Goal: Information Seeking & Learning: Learn about a topic

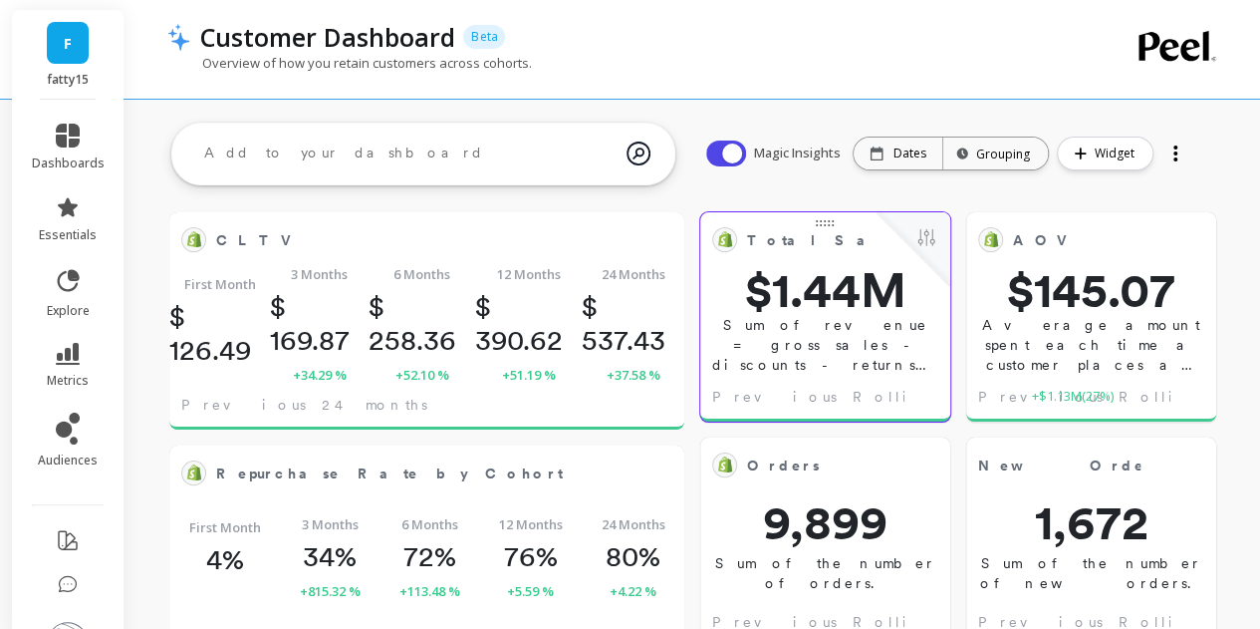
scroll to position [532, 442]
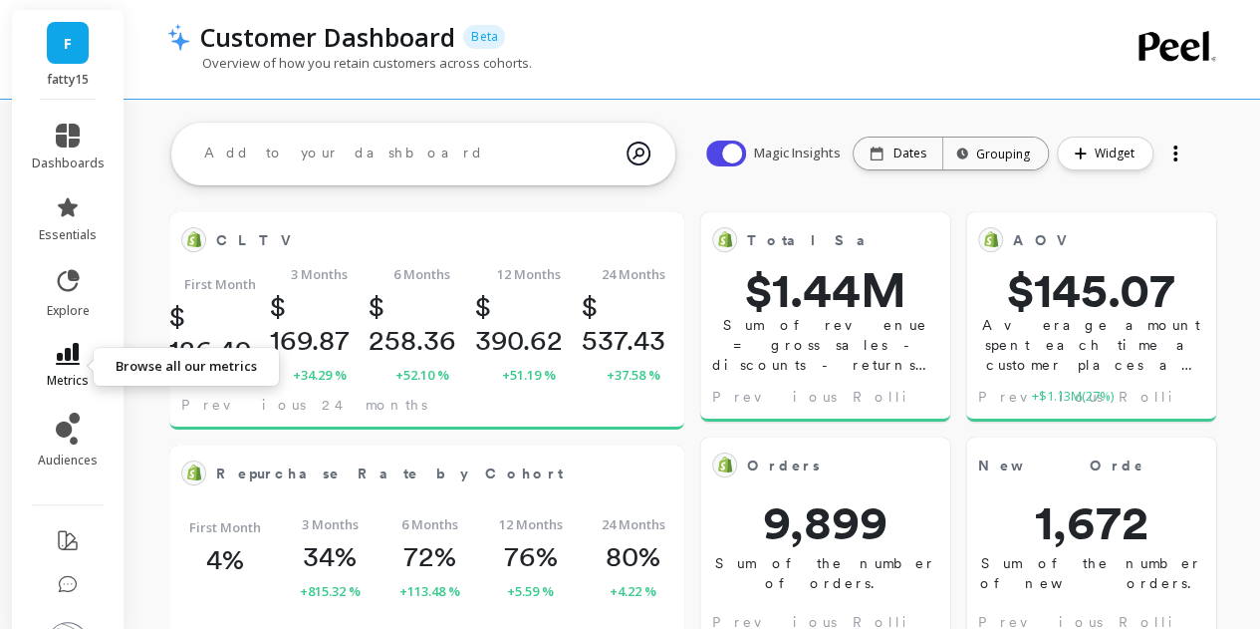
click at [65, 364] on icon at bounding box center [68, 354] width 24 height 22
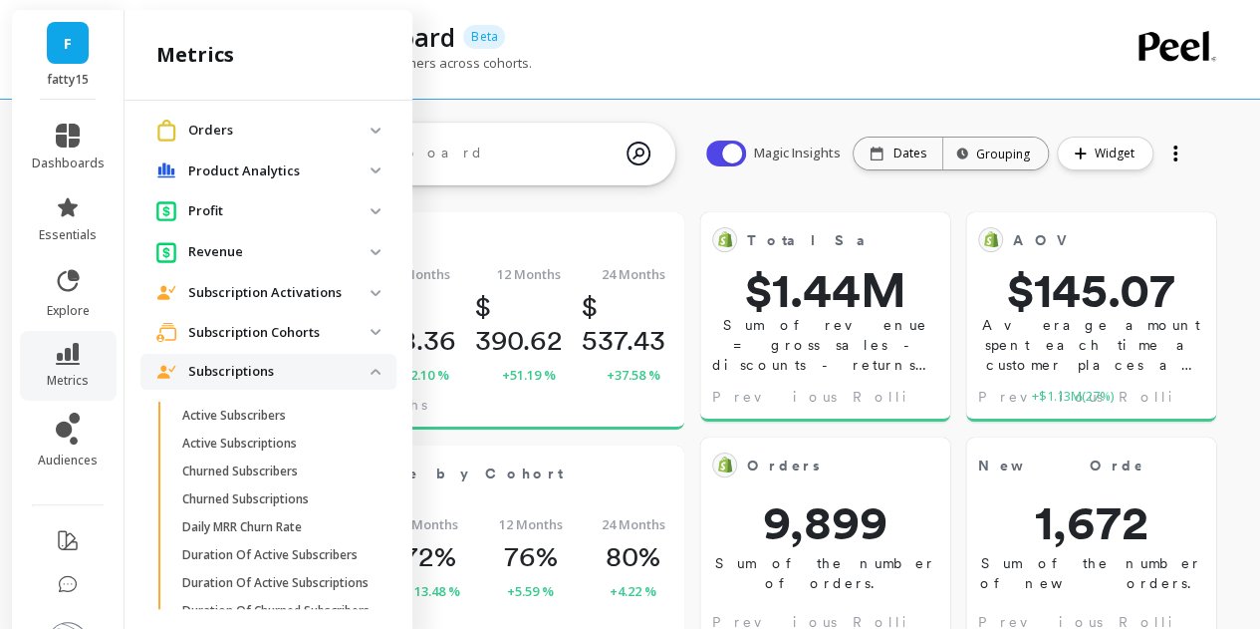
scroll to position [976, 0]
click at [235, 294] on p "Subscription Activations" at bounding box center [279, 295] width 182 height 20
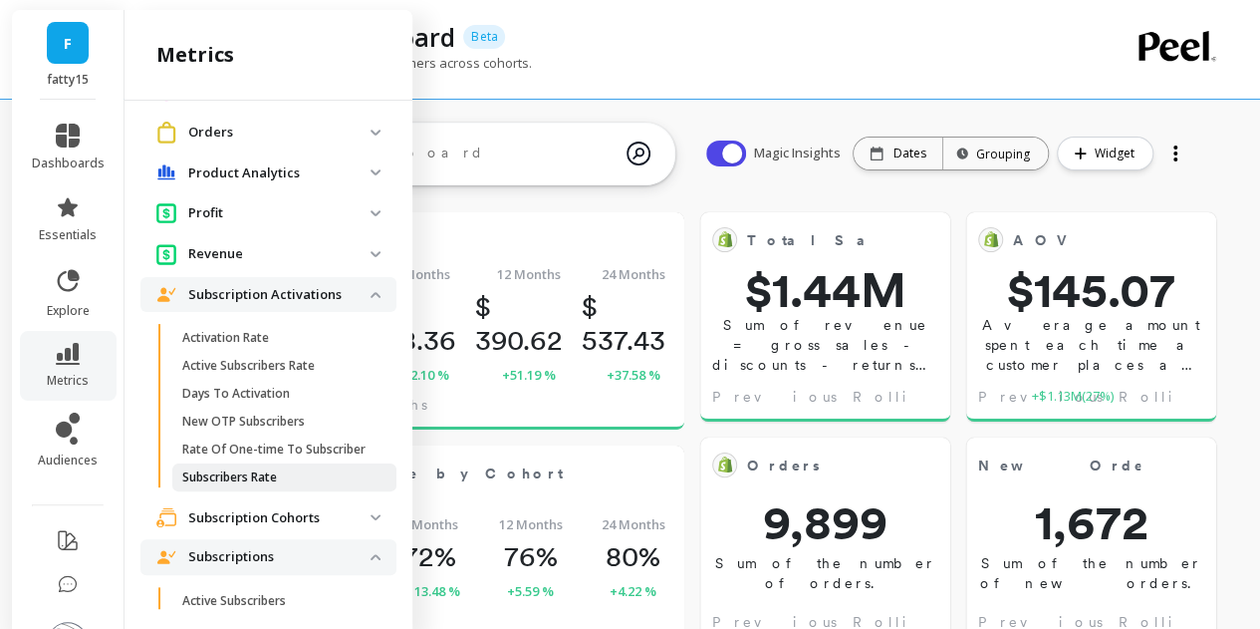
click at [256, 485] on p "Subscribers Rate" at bounding box center [229, 477] width 95 height 16
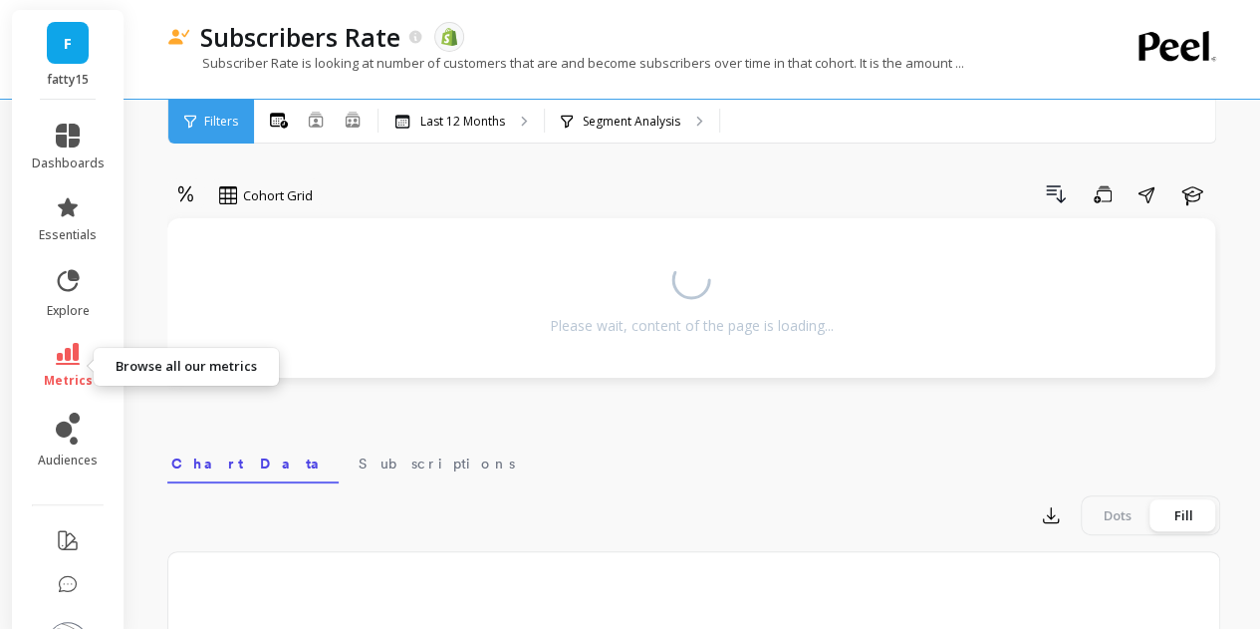
click at [59, 373] on span "metrics" at bounding box center [68, 381] width 49 height 16
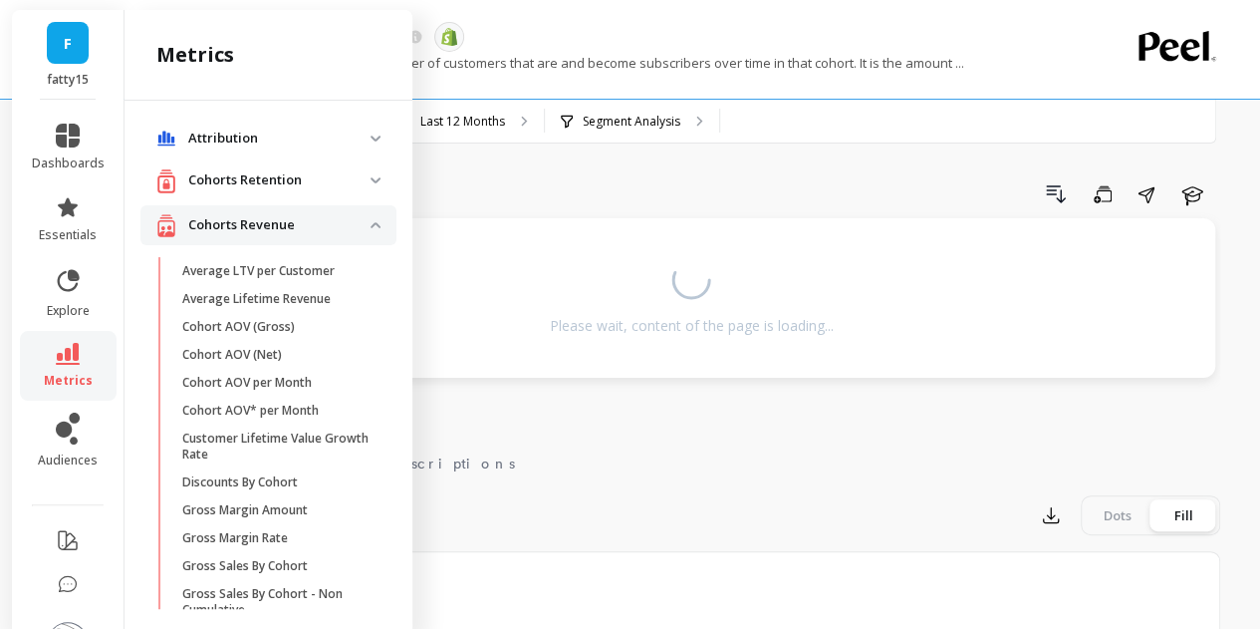
scroll to position [976, 0]
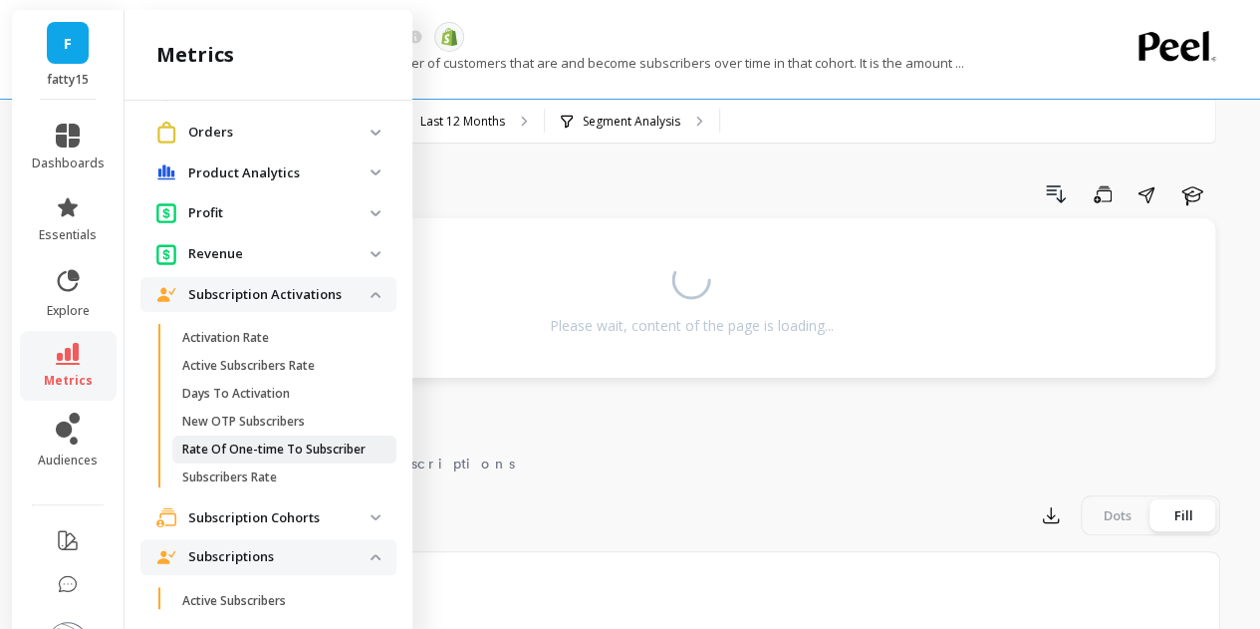
drag, startPoint x: 257, startPoint y: 463, endPoint x: 201, endPoint y: 461, distance: 55.8
click at [201, 457] on p "Rate Of One-time To Subscriber" at bounding box center [273, 449] width 183 height 16
click at [257, 423] on p "New OTP Subscribers" at bounding box center [243, 421] width 123 height 16
click at [714, 172] on div "Cohort Grid Drill Down Save Share Learn Please wait, content of the page is loa…" at bounding box center [693, 591] width 1053 height 1023
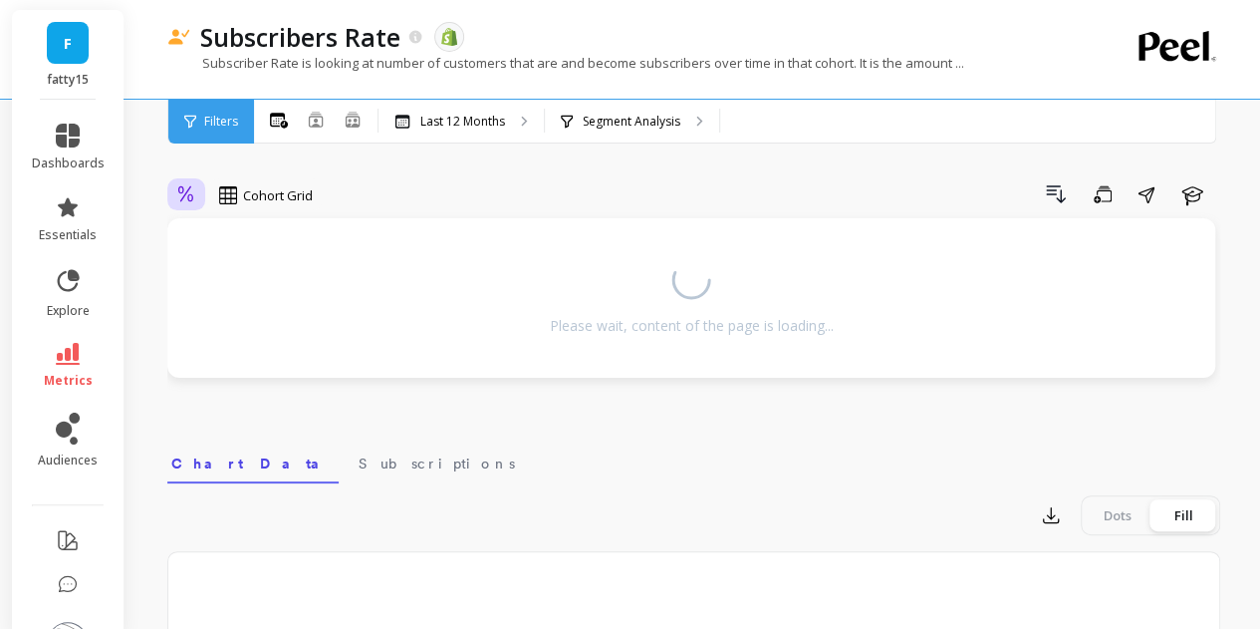
click at [195, 195] on div at bounding box center [186, 195] width 30 height 34
click at [56, 360] on icon at bounding box center [68, 354] width 24 height 22
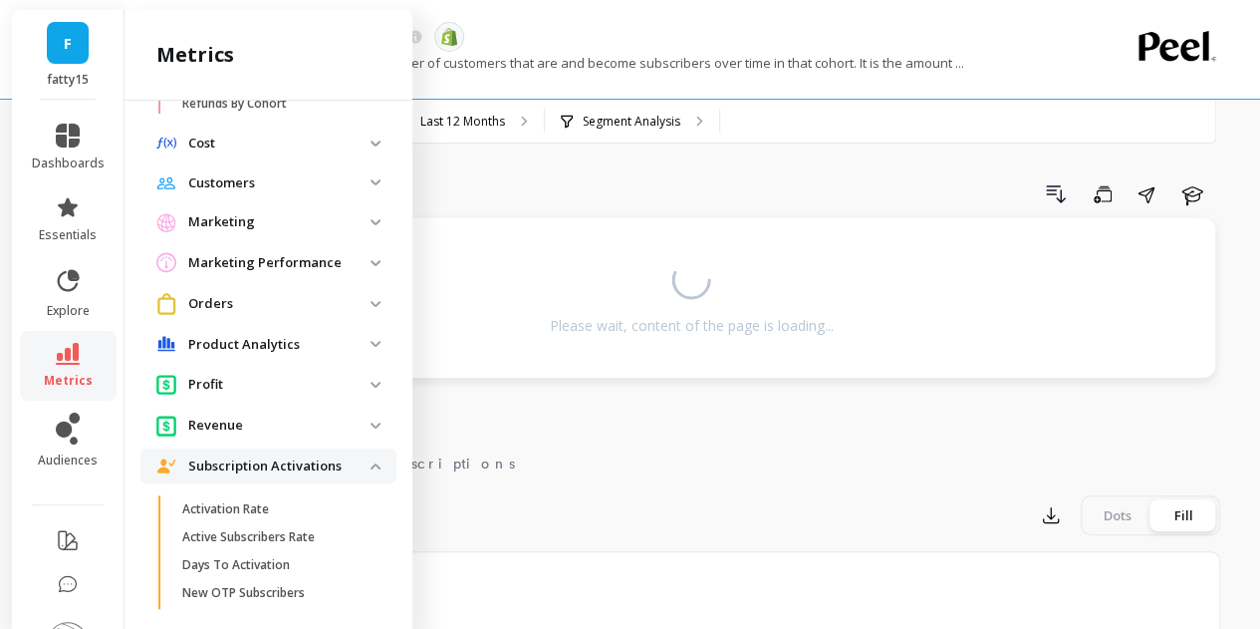
scroll to position [807, 0]
click at [287, 346] on p "Product Analytics" at bounding box center [279, 343] width 182 height 20
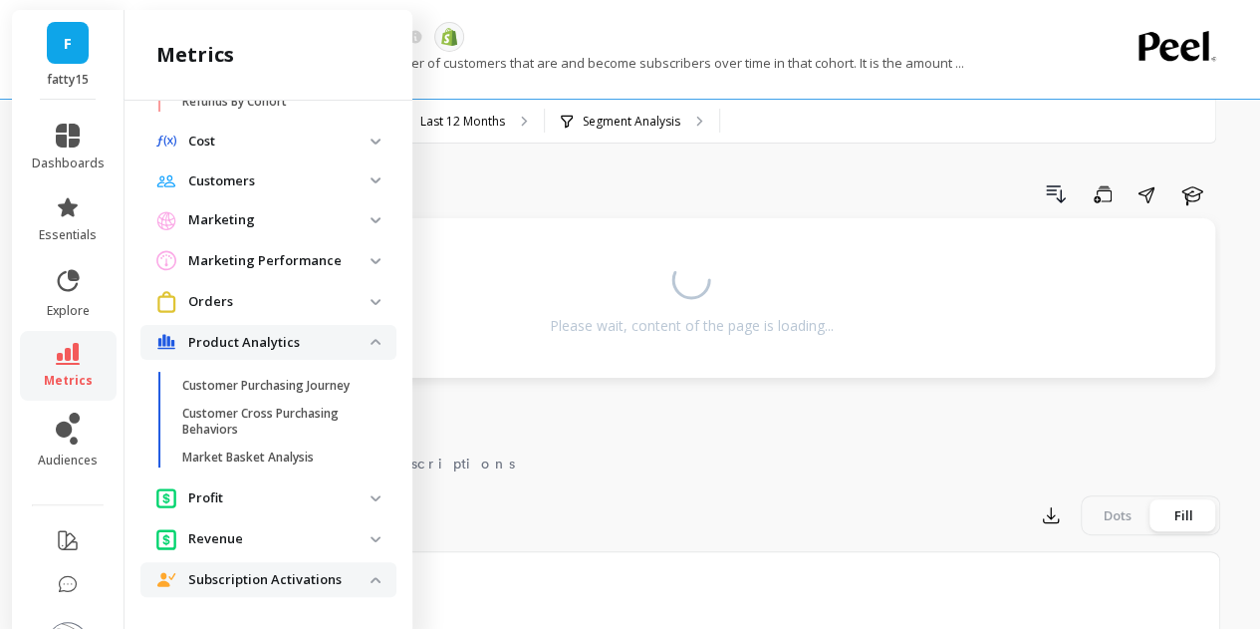
drag, startPoint x: 275, startPoint y: 293, endPoint x: 270, endPoint y: 282, distance: 12.0
click at [270, 282] on ul "Attribution Attribution Dashboard Orders By Channel Payback Period Revenue By C…" at bounding box center [268, 535] width 256 height 2442
click at [265, 293] on p "Orders" at bounding box center [279, 302] width 182 height 20
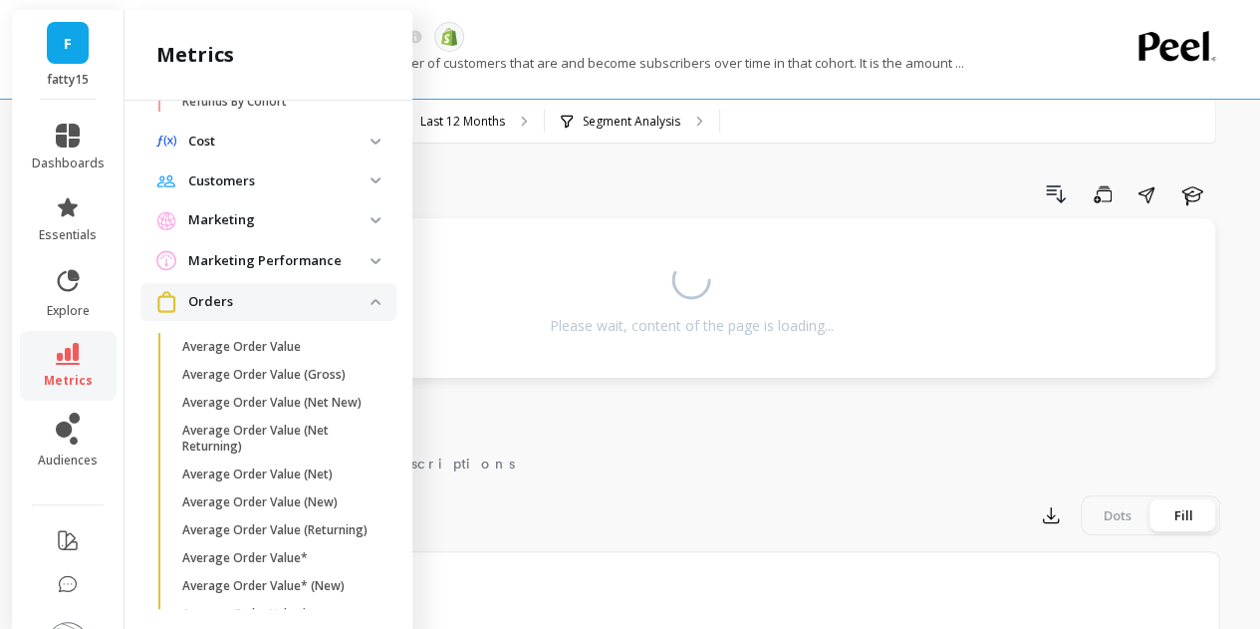
click at [278, 262] on p "Marketing Performance" at bounding box center [279, 261] width 182 height 20
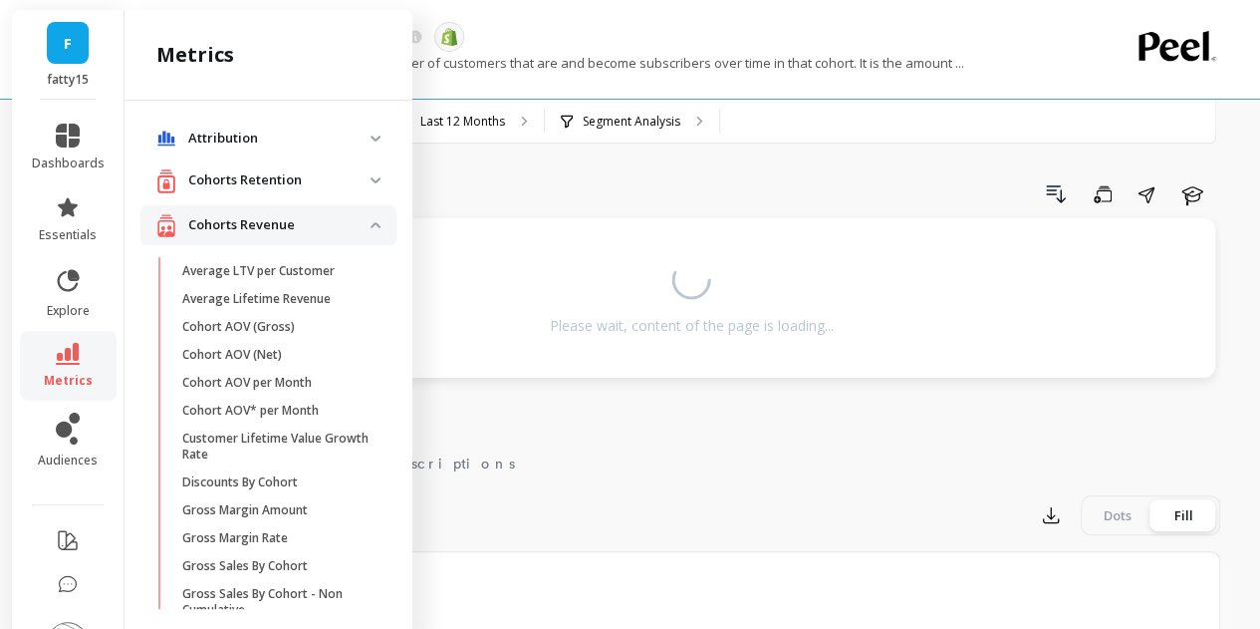
scroll to position [0, 0]
click at [232, 177] on p "Cohorts Retention" at bounding box center [279, 180] width 182 height 20
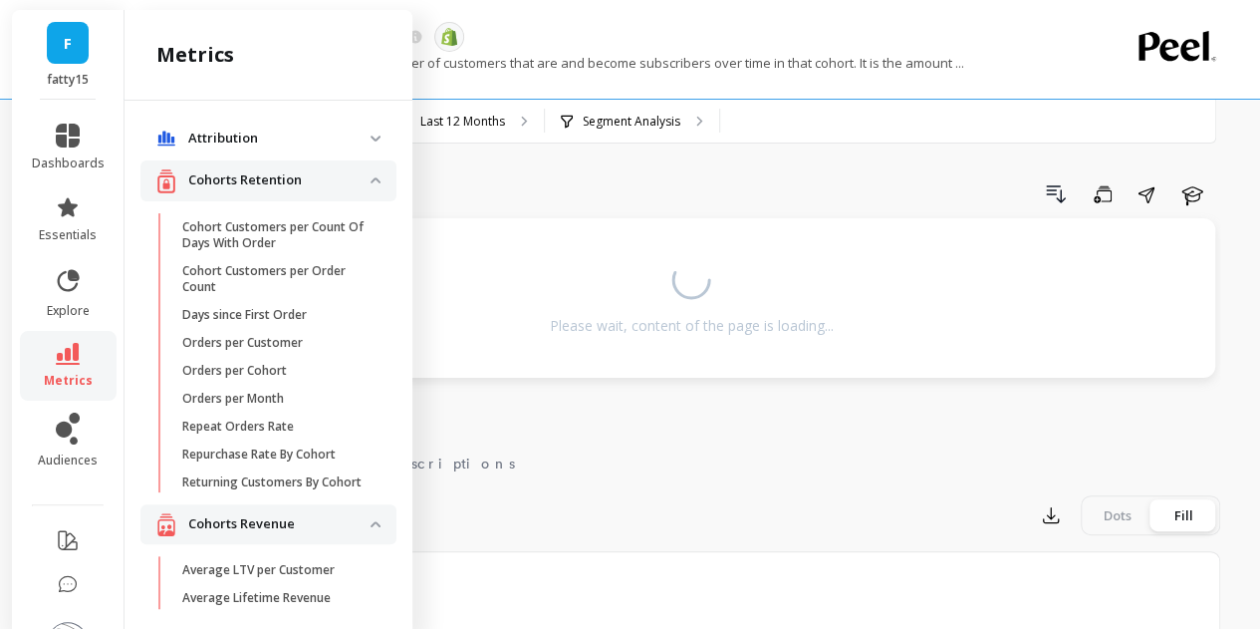
click at [244, 141] on p "Attribution" at bounding box center [279, 139] width 182 height 20
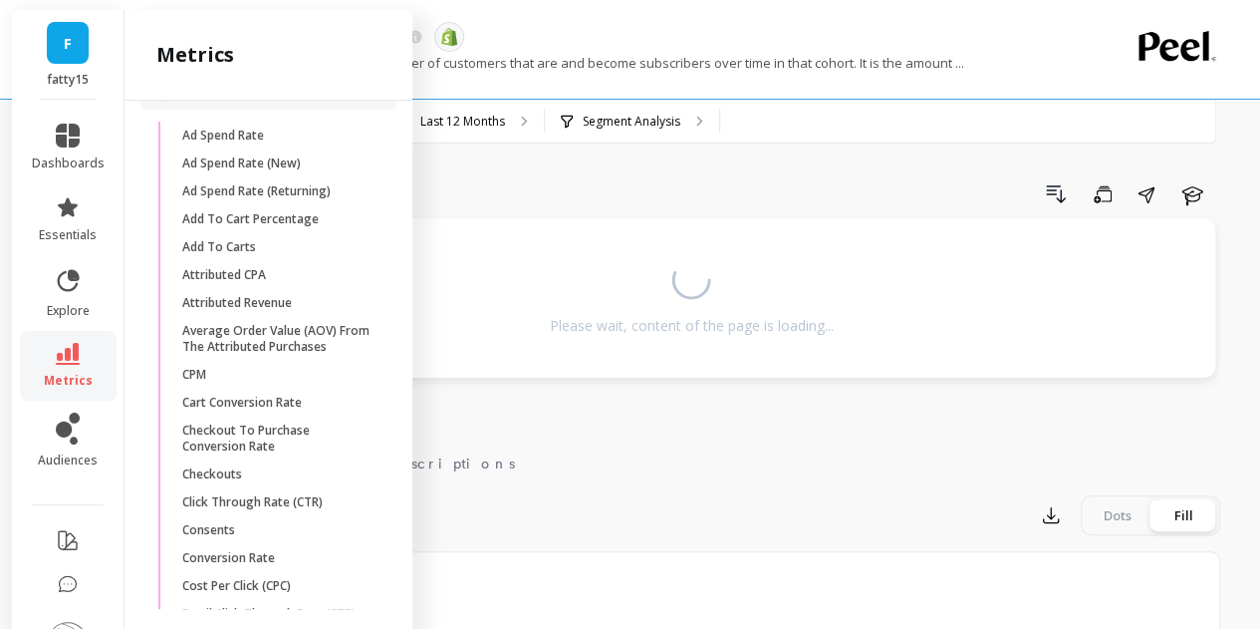
scroll to position [1460, 0]
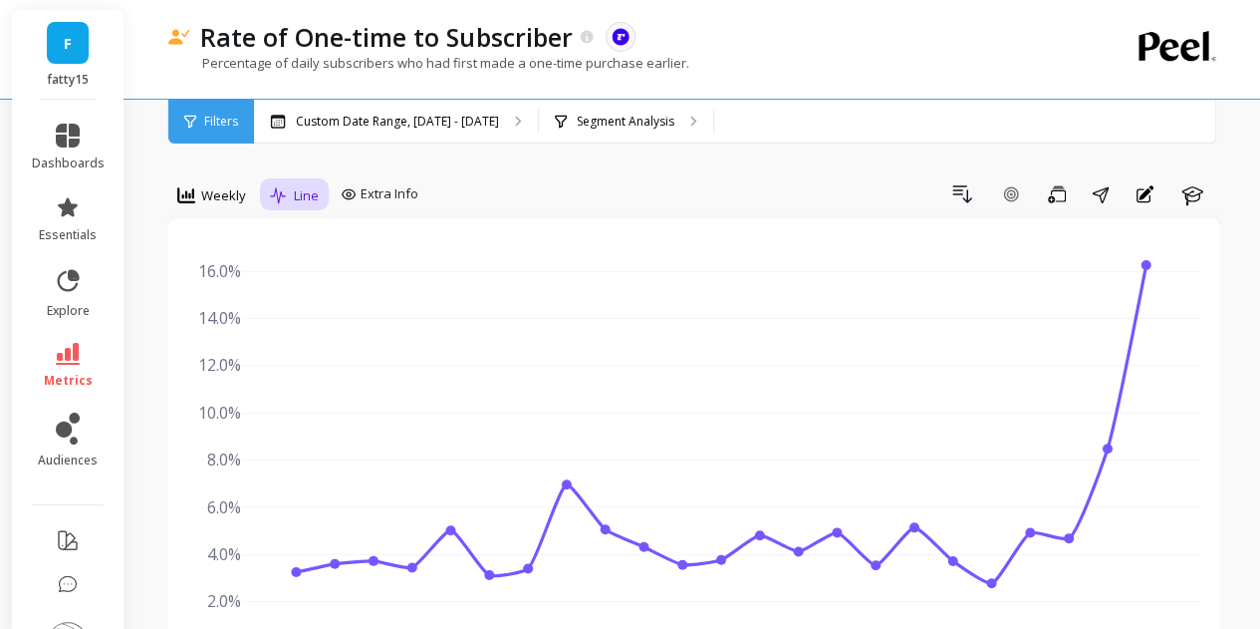
click at [299, 190] on span "Line" at bounding box center [306, 195] width 25 height 19
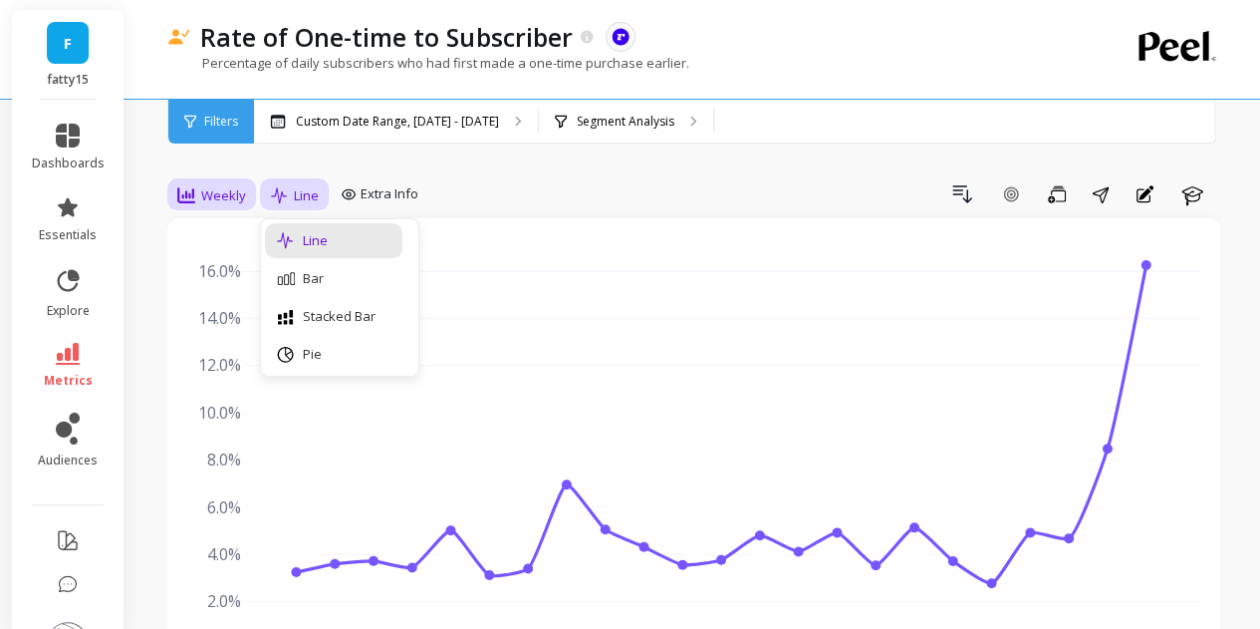
click at [206, 193] on span "Weekly" at bounding box center [223, 195] width 45 height 19
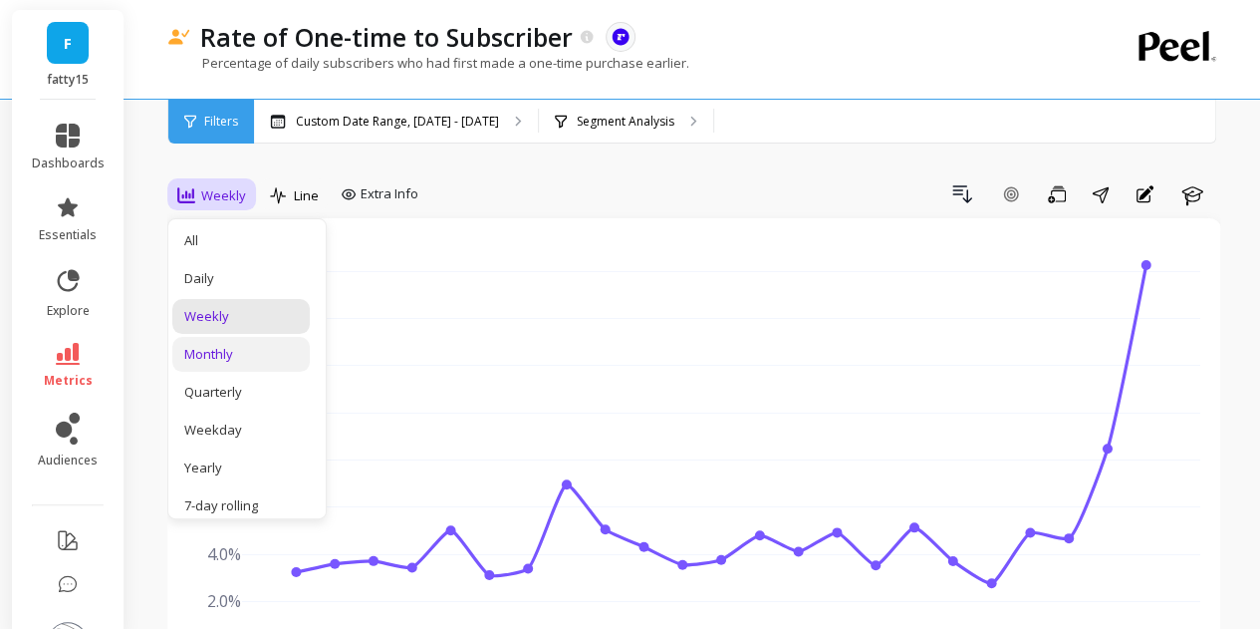
click at [247, 354] on div "Monthly" at bounding box center [241, 354] width 114 height 19
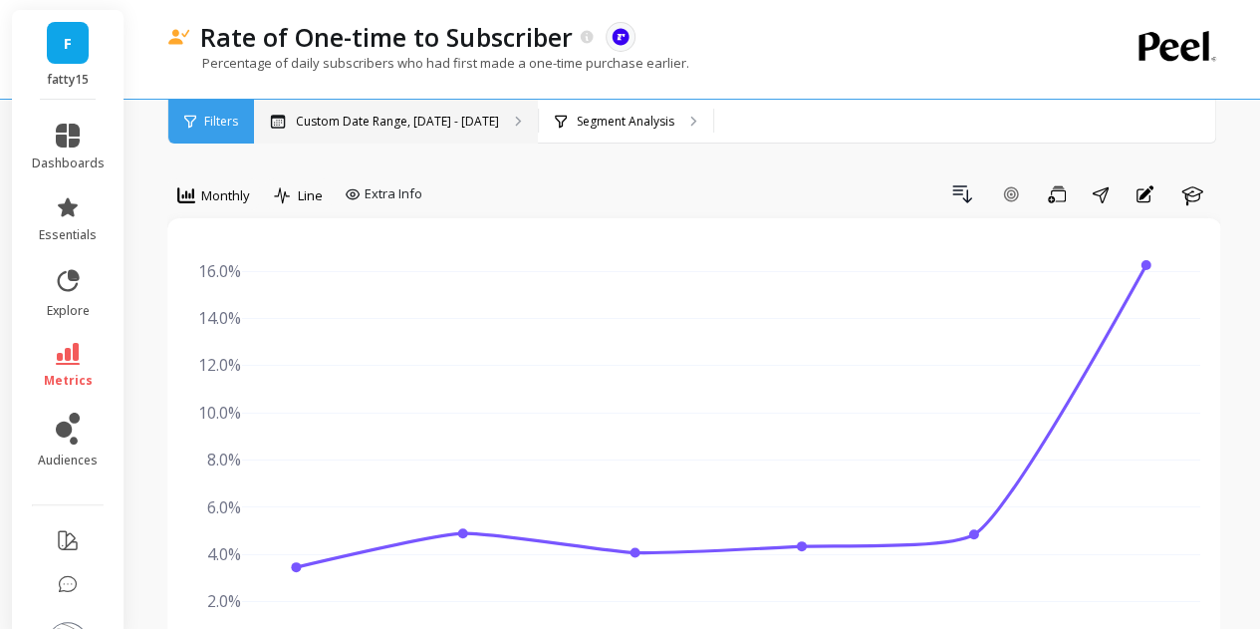
click at [373, 127] on p "Custom Date Range, Apr 1 - Sep 2" at bounding box center [397, 122] width 203 height 16
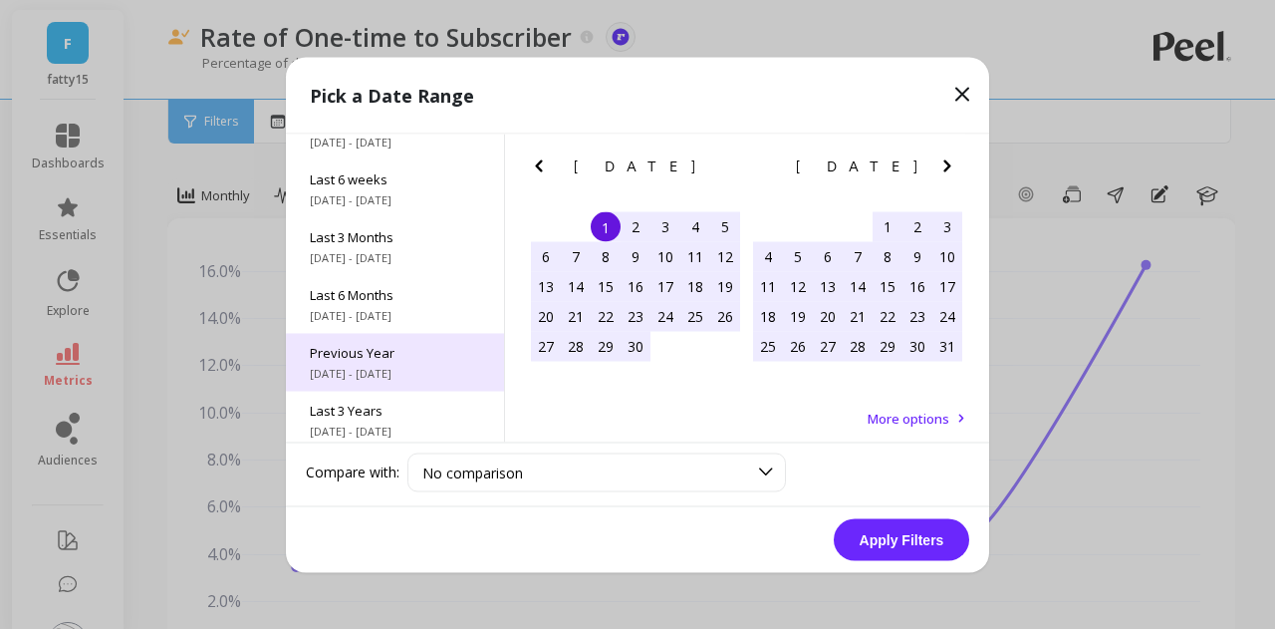
scroll to position [269, 0]
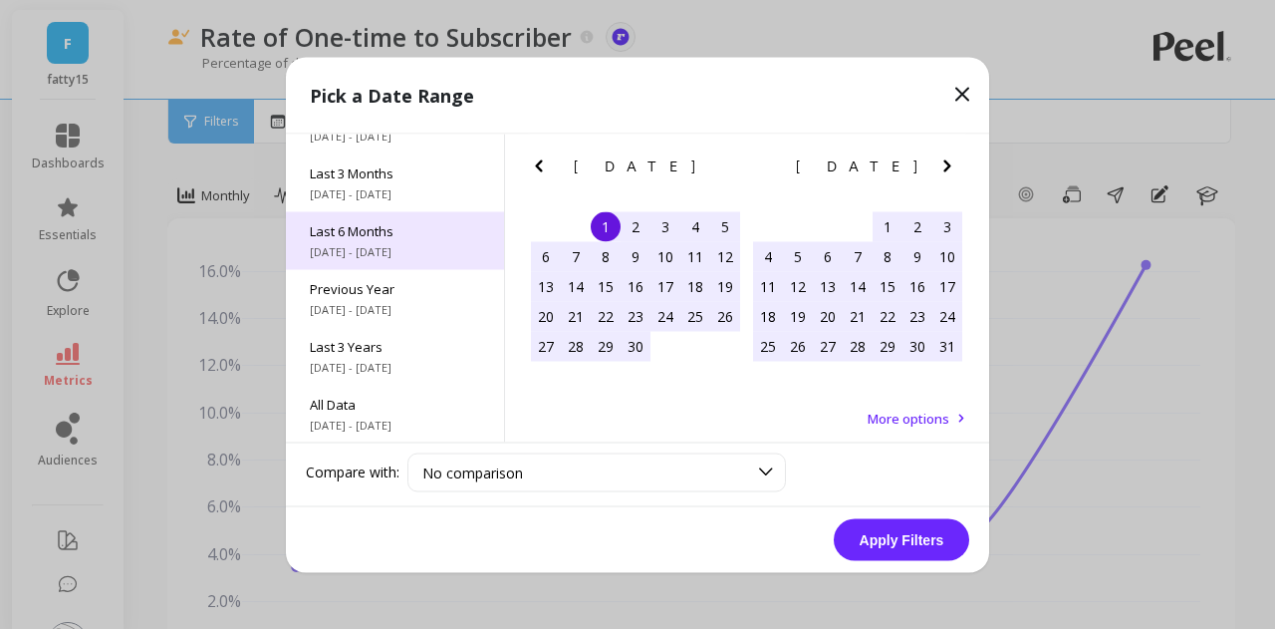
click at [397, 248] on span "4/1/2025 - 9/30/2025" at bounding box center [395, 251] width 170 height 16
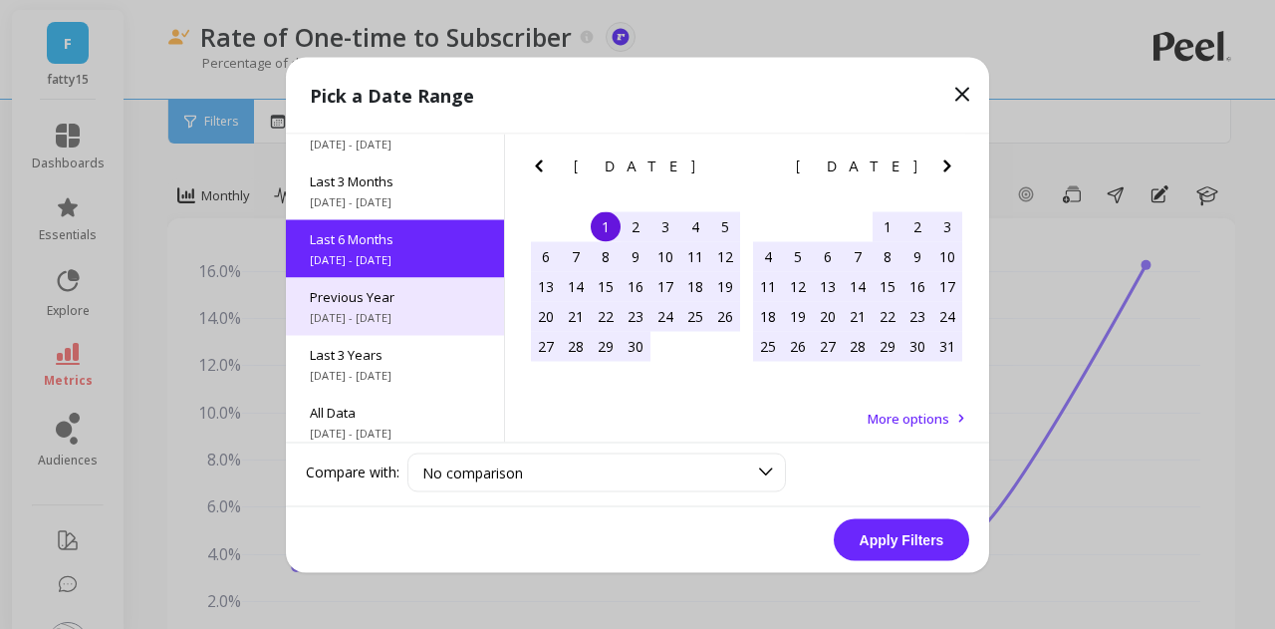
scroll to position [262, 0]
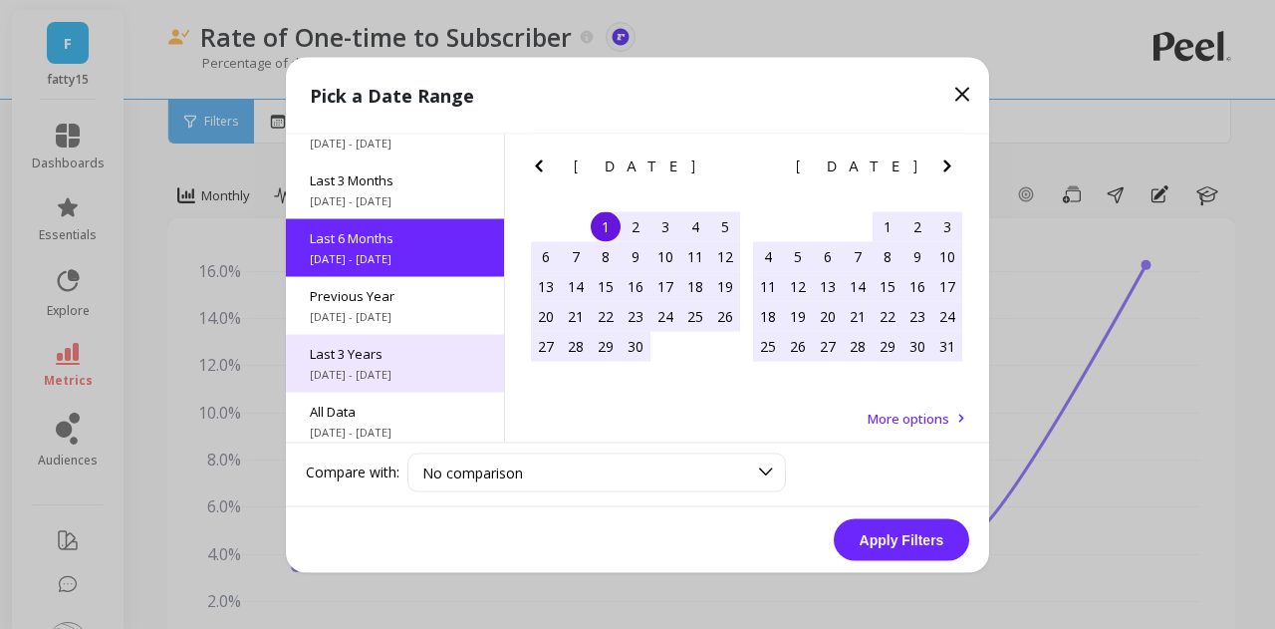
click at [374, 373] on span "10/1/2022 - 9/30/2025" at bounding box center [395, 374] width 170 height 16
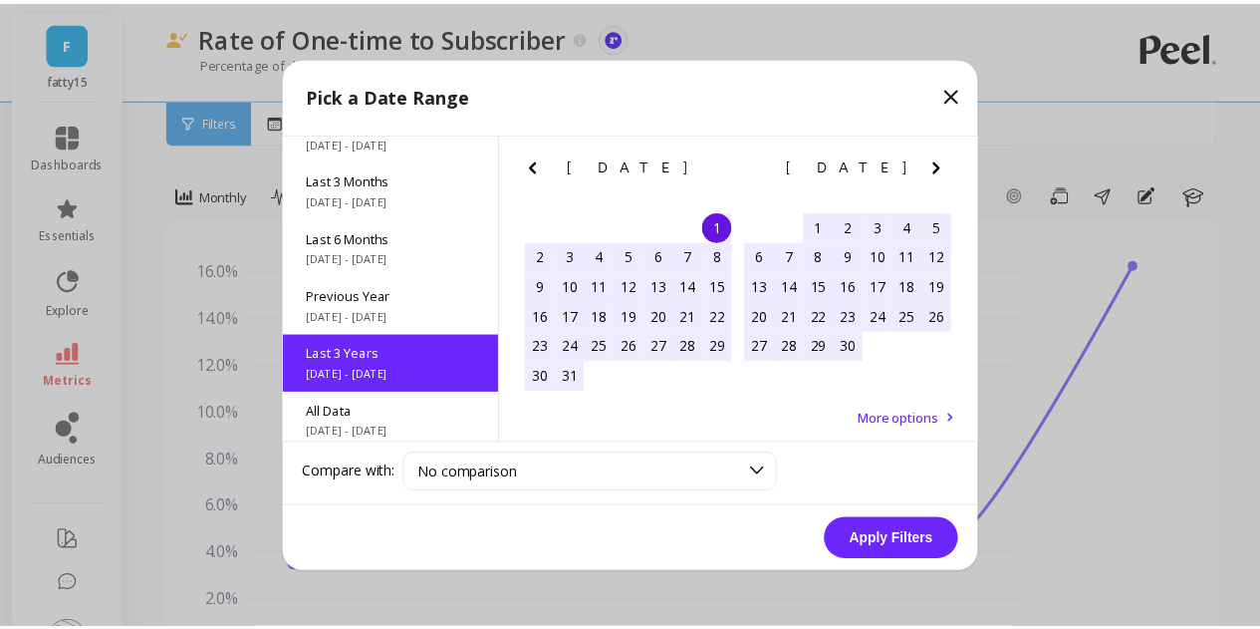
scroll to position [0, 0]
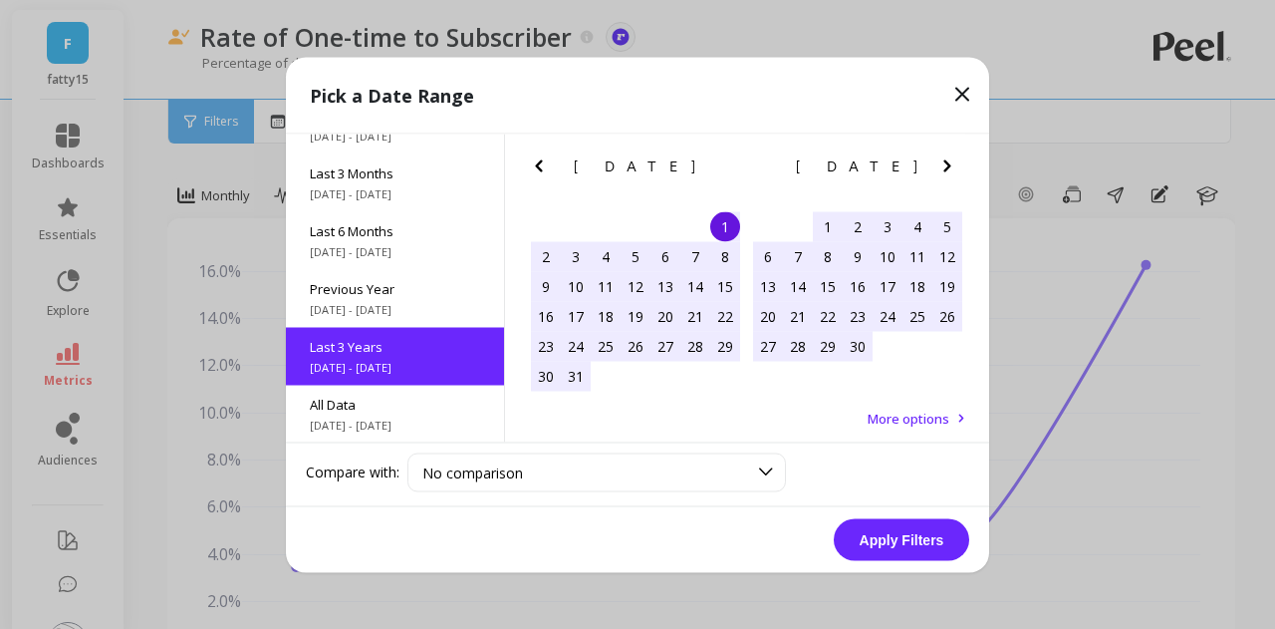
click at [896, 529] on button "Apply Filters" at bounding box center [901, 539] width 135 height 42
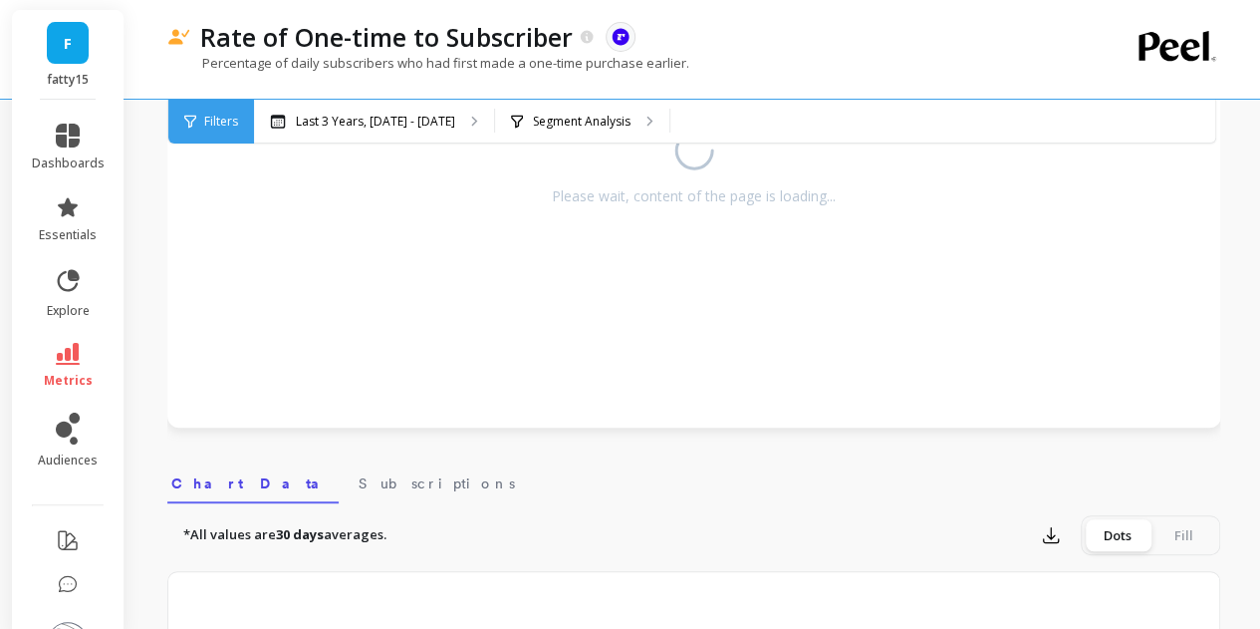
scroll to position [55, 0]
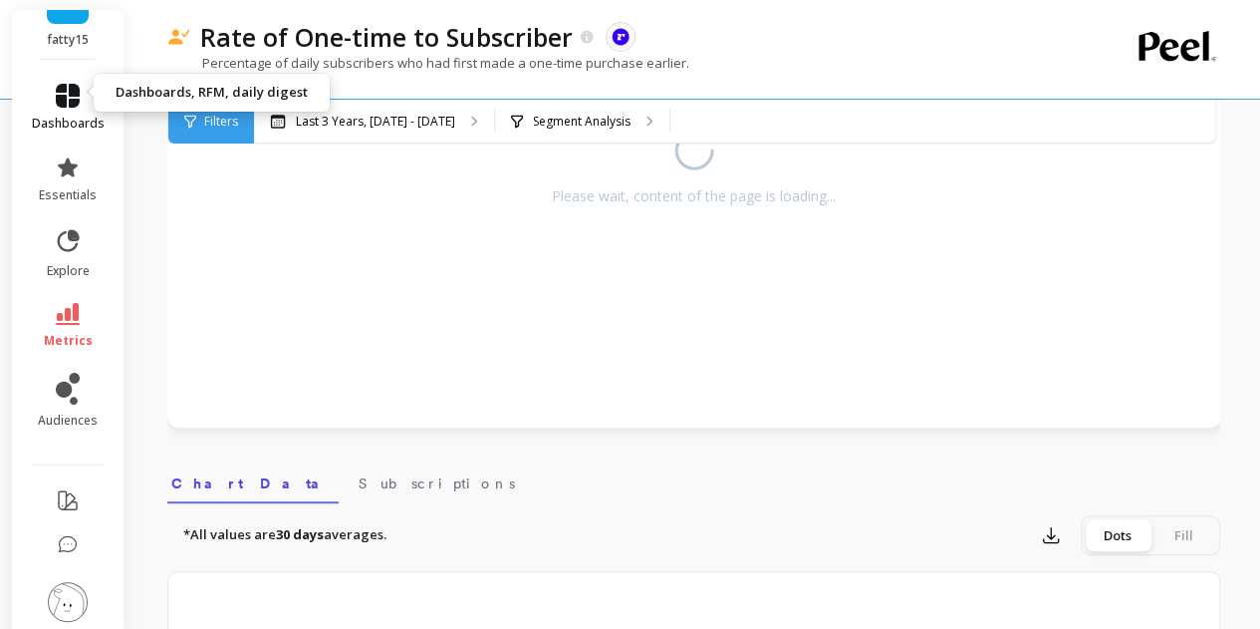
click at [56, 84] on icon at bounding box center [68, 96] width 24 height 24
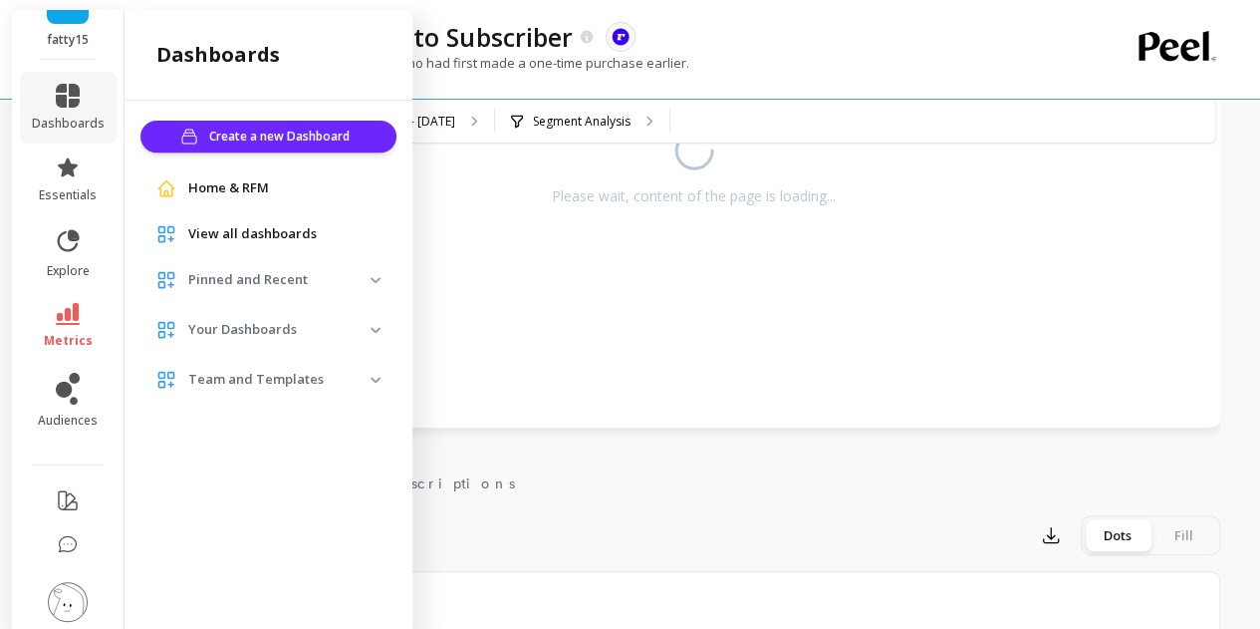
click at [273, 278] on p "Pinned and Recent" at bounding box center [279, 280] width 182 height 20
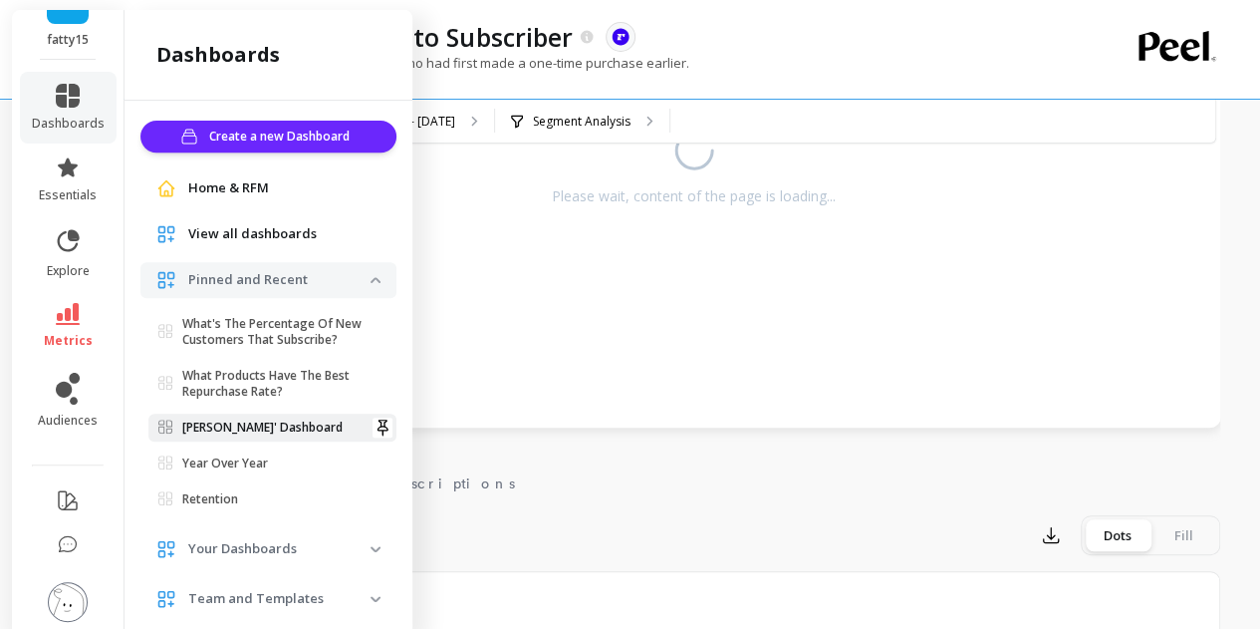
scroll to position [31, 0]
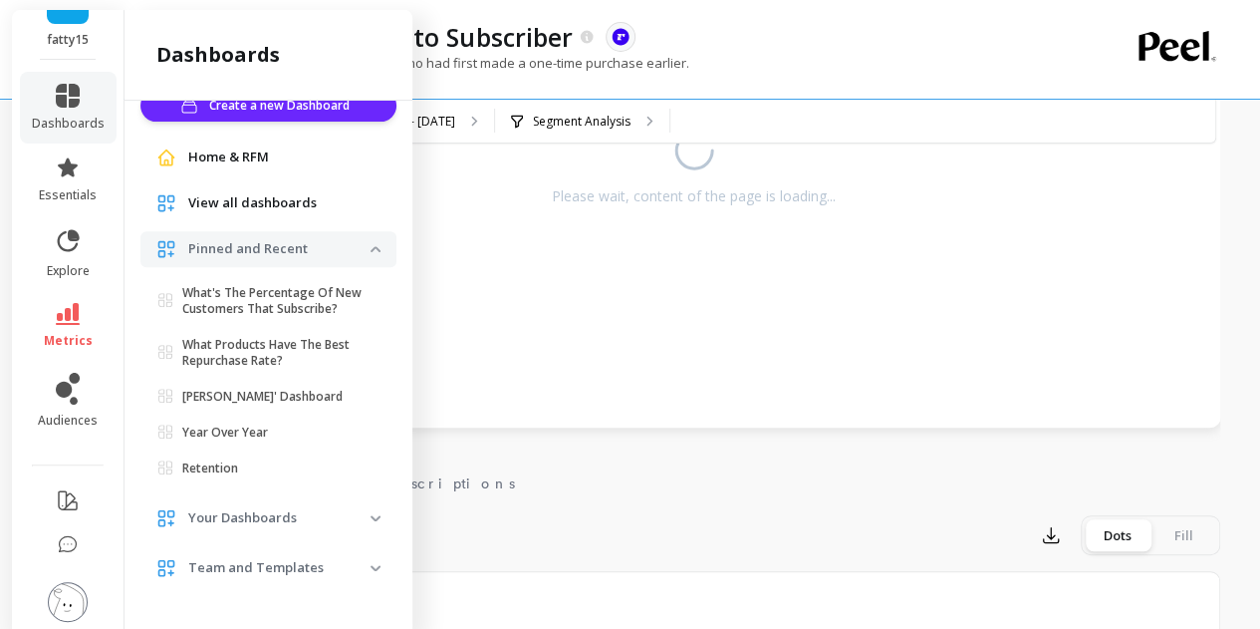
click at [269, 571] on p "Team and Templates" at bounding box center [279, 568] width 182 height 20
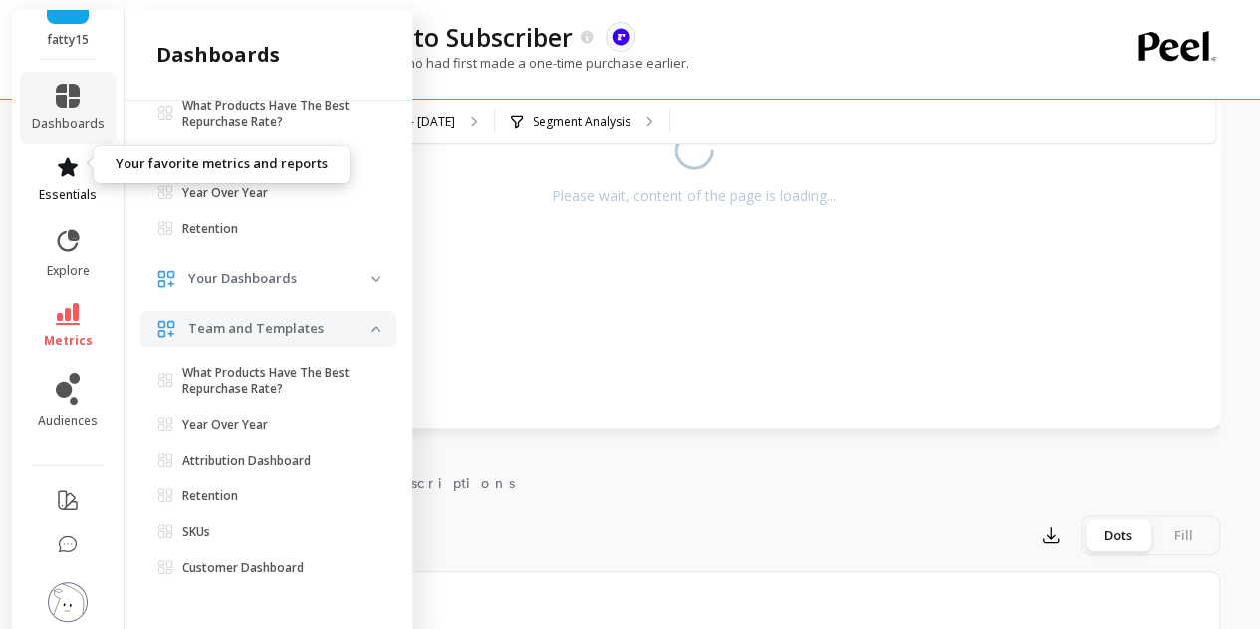
click at [66, 157] on icon at bounding box center [68, 166] width 20 height 19
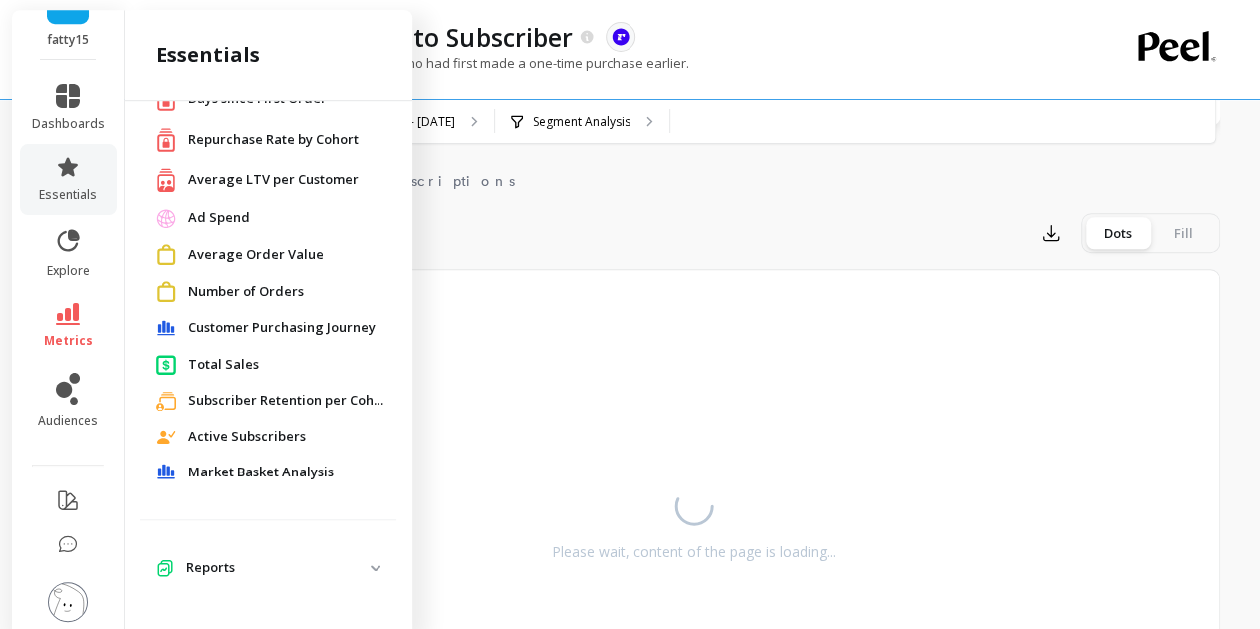
scroll to position [650, 0]
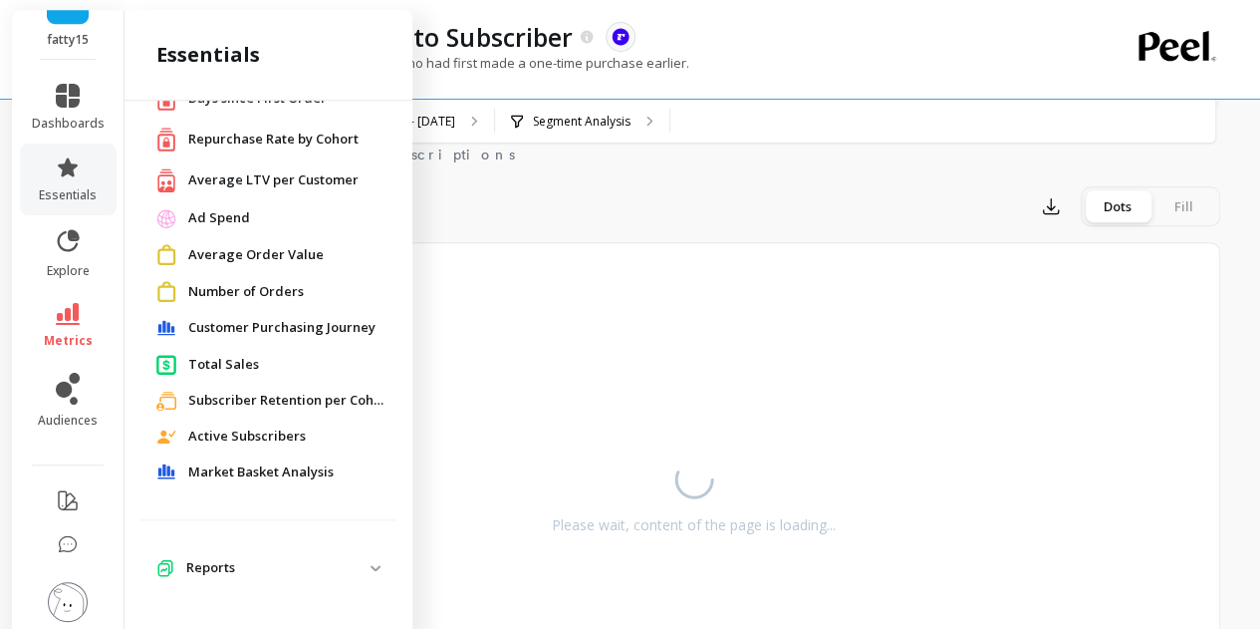
click at [246, 560] on p "Reports" at bounding box center [278, 568] width 184 height 20
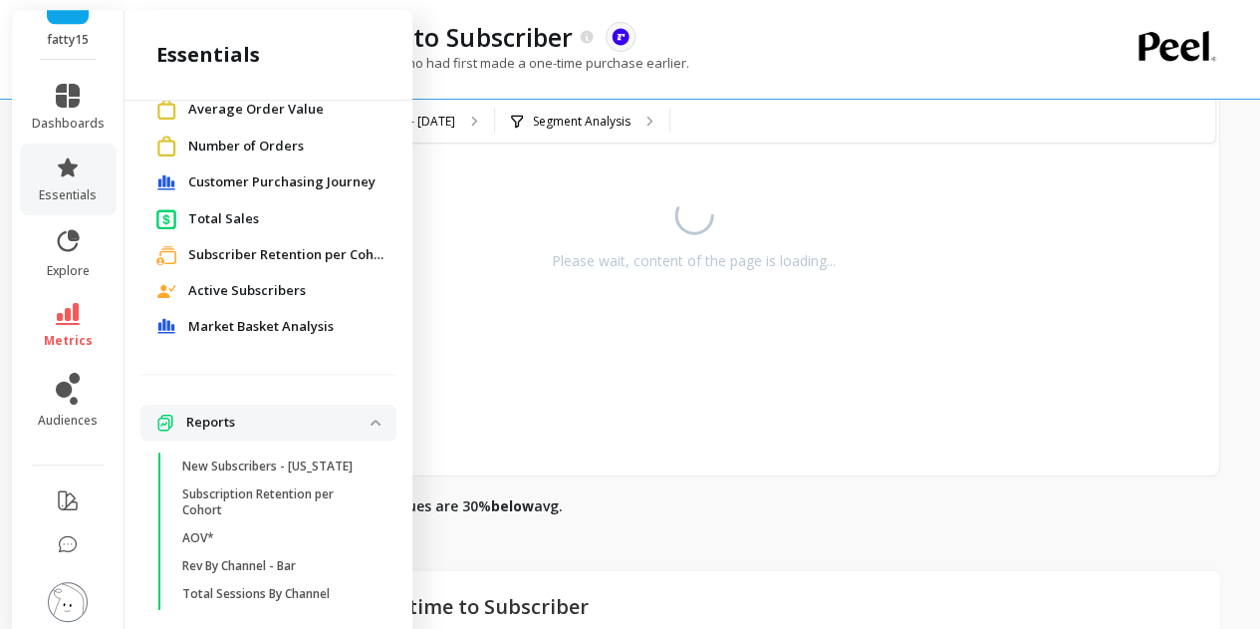
scroll to position [253, 0]
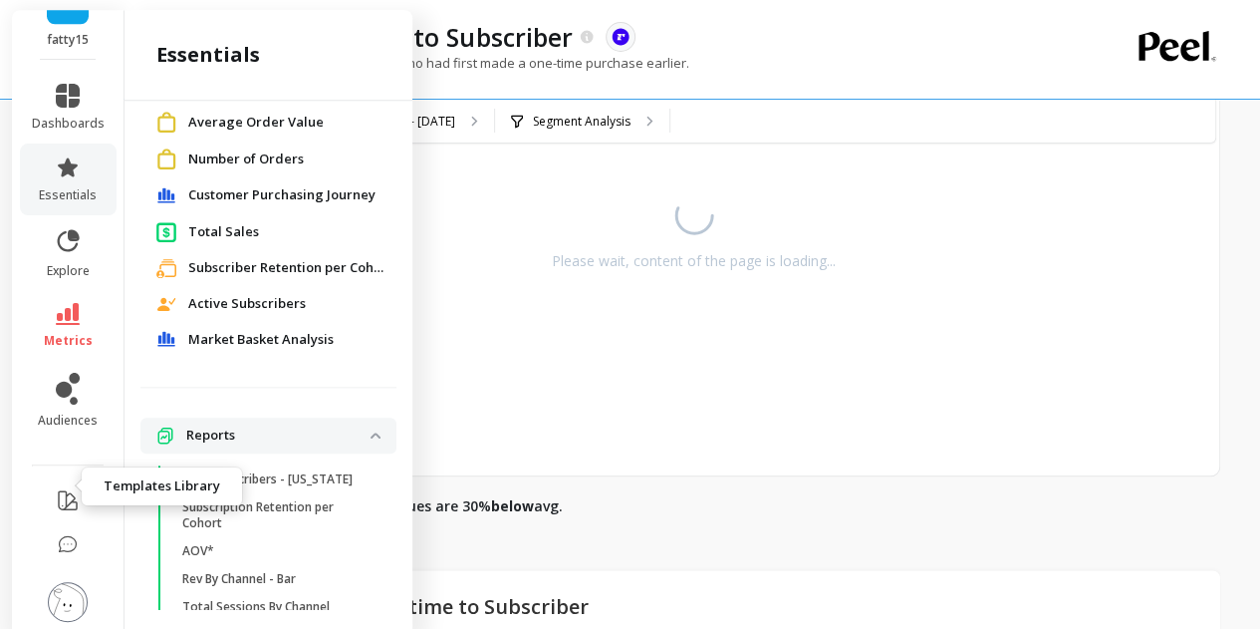
click at [56, 488] on icon at bounding box center [68, 500] width 24 height 24
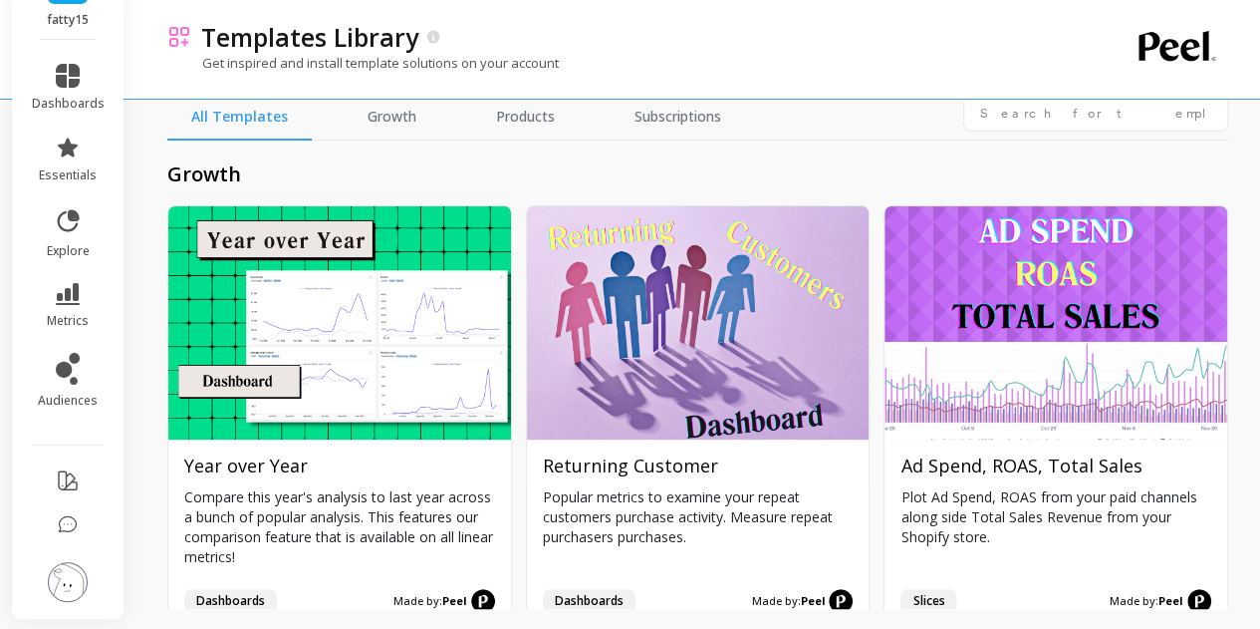
click at [853, 47] on div "Templates Library" at bounding box center [624, 37] width 866 height 34
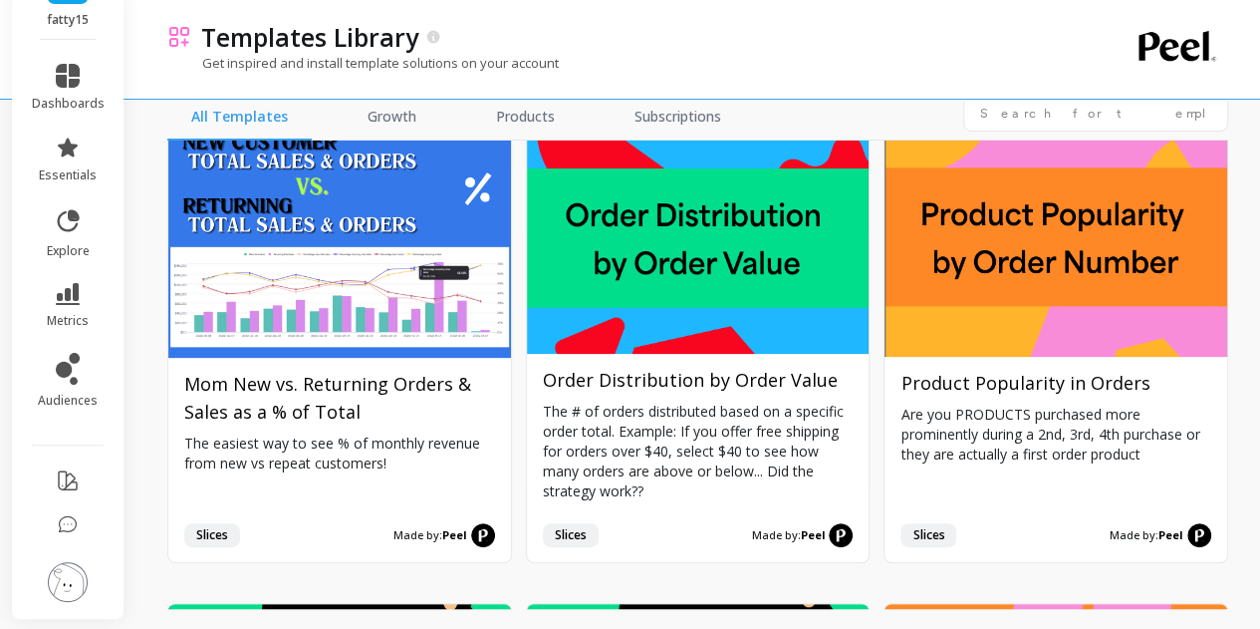
scroll to position [2062, 0]
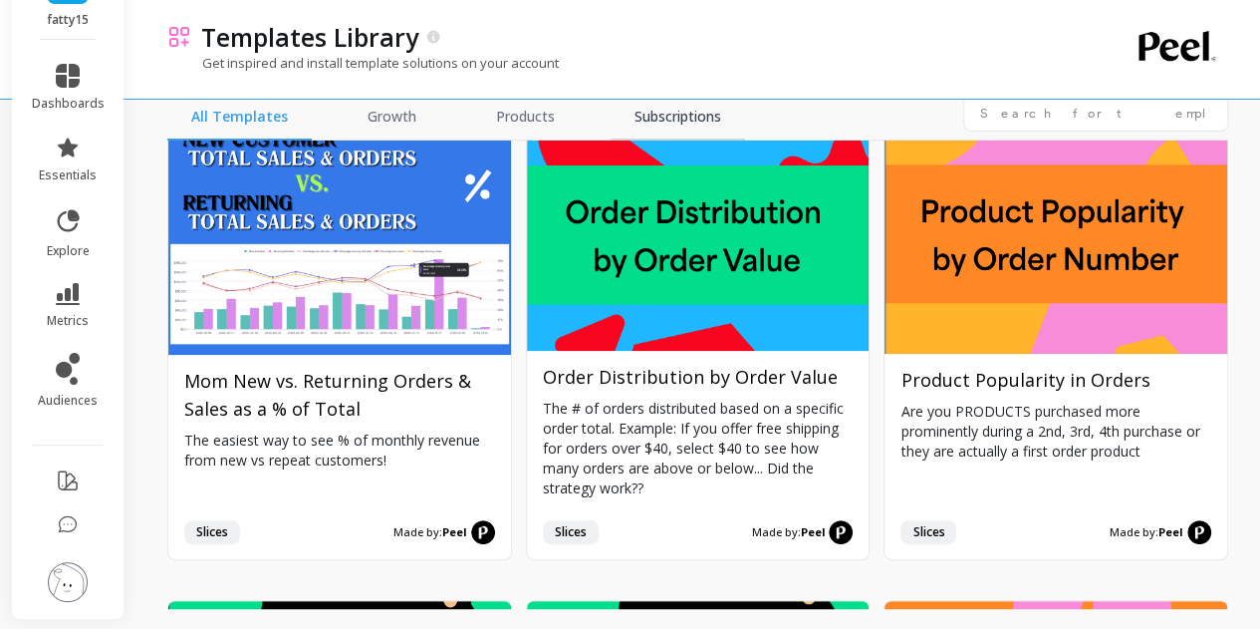
click at [671, 116] on link "Subscriptions" at bounding box center [678, 118] width 135 height 46
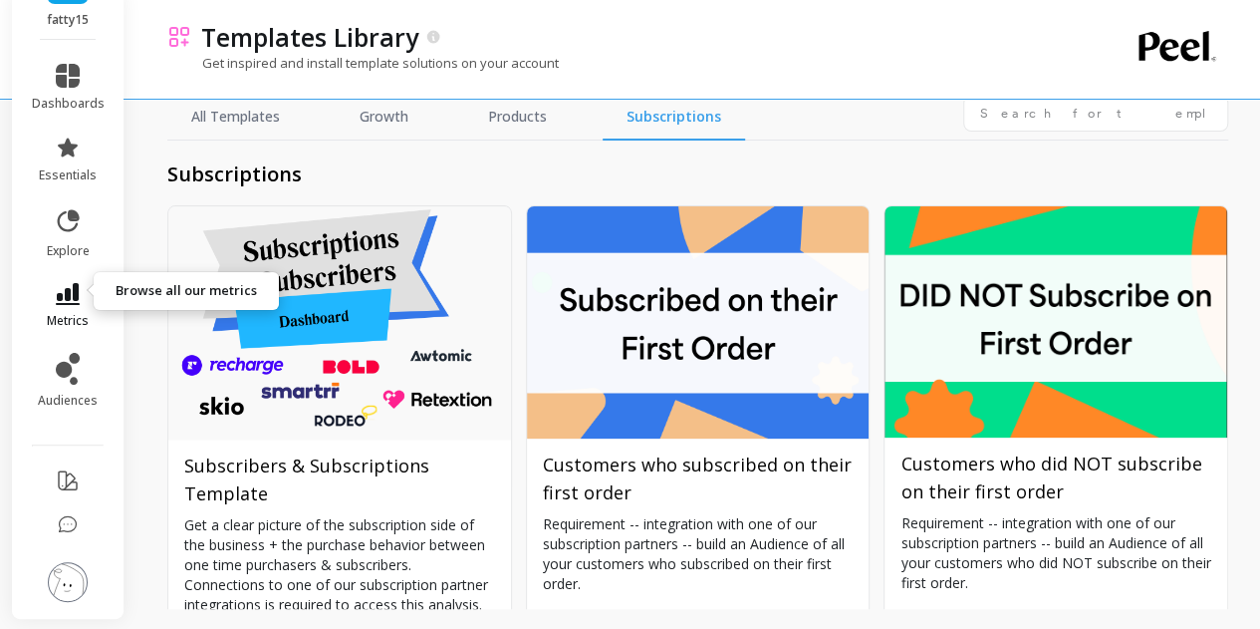
click at [60, 289] on icon at bounding box center [68, 294] width 24 height 22
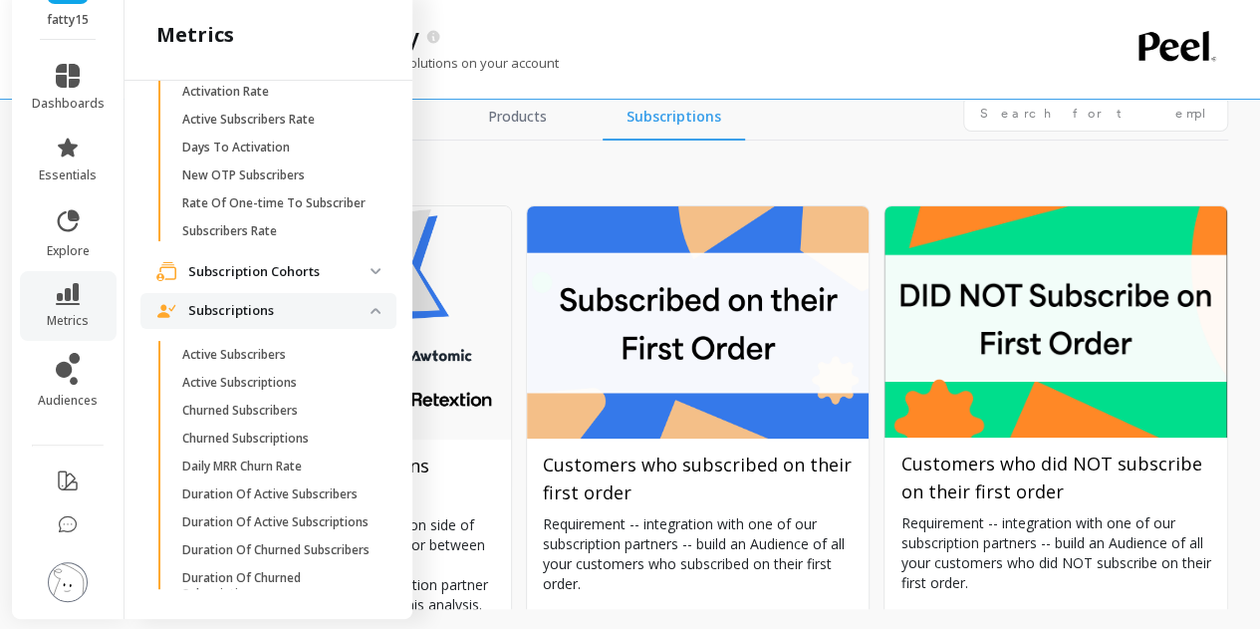
scroll to position [3272, 0]
click at [249, 99] on p "Activation Rate" at bounding box center [225, 91] width 87 height 16
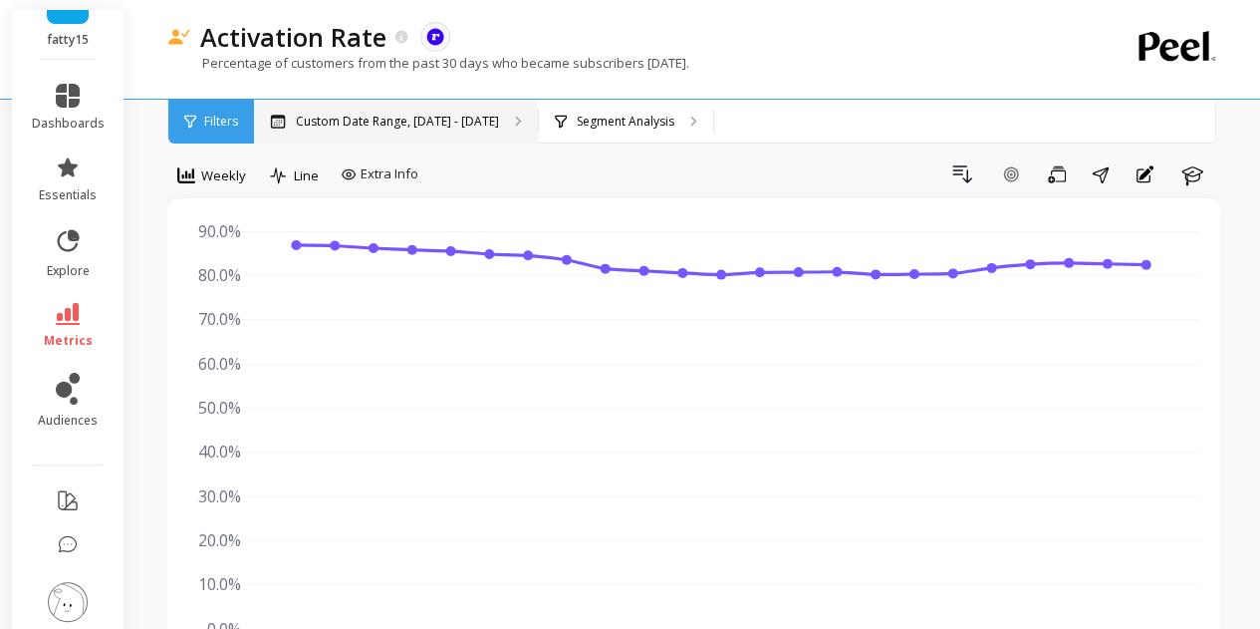
click at [331, 123] on p "Custom Date Range, Apr 1 - Sep 2" at bounding box center [397, 122] width 203 height 16
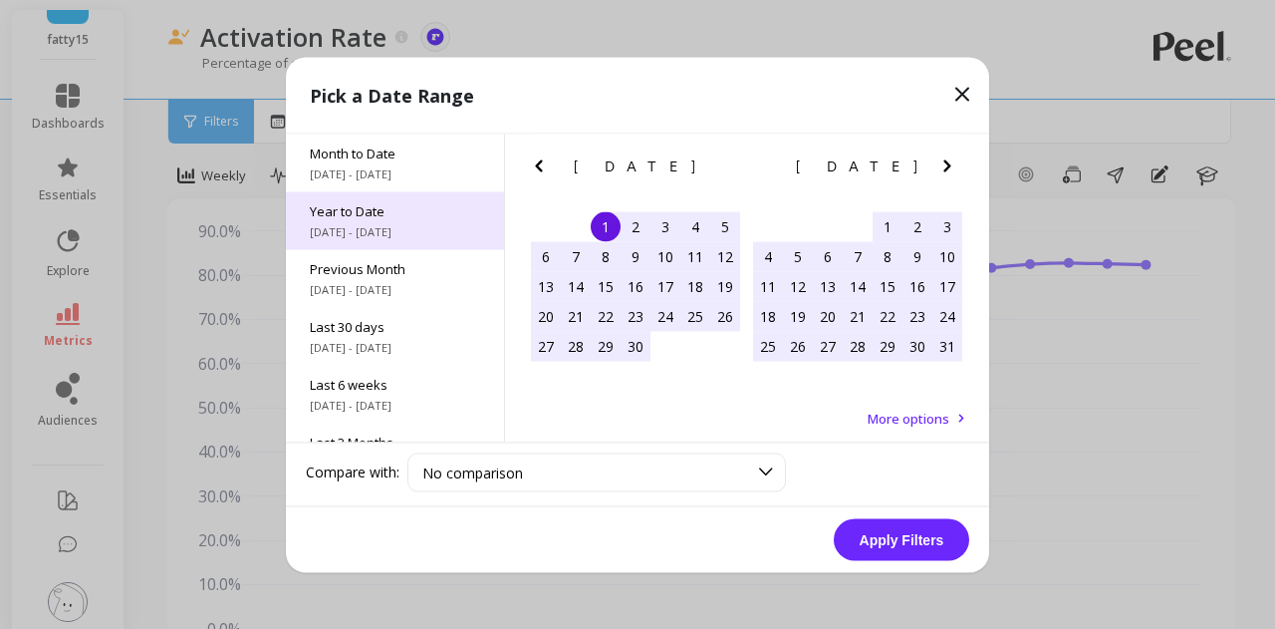
click at [421, 216] on span "Year to Date" at bounding box center [395, 210] width 170 height 18
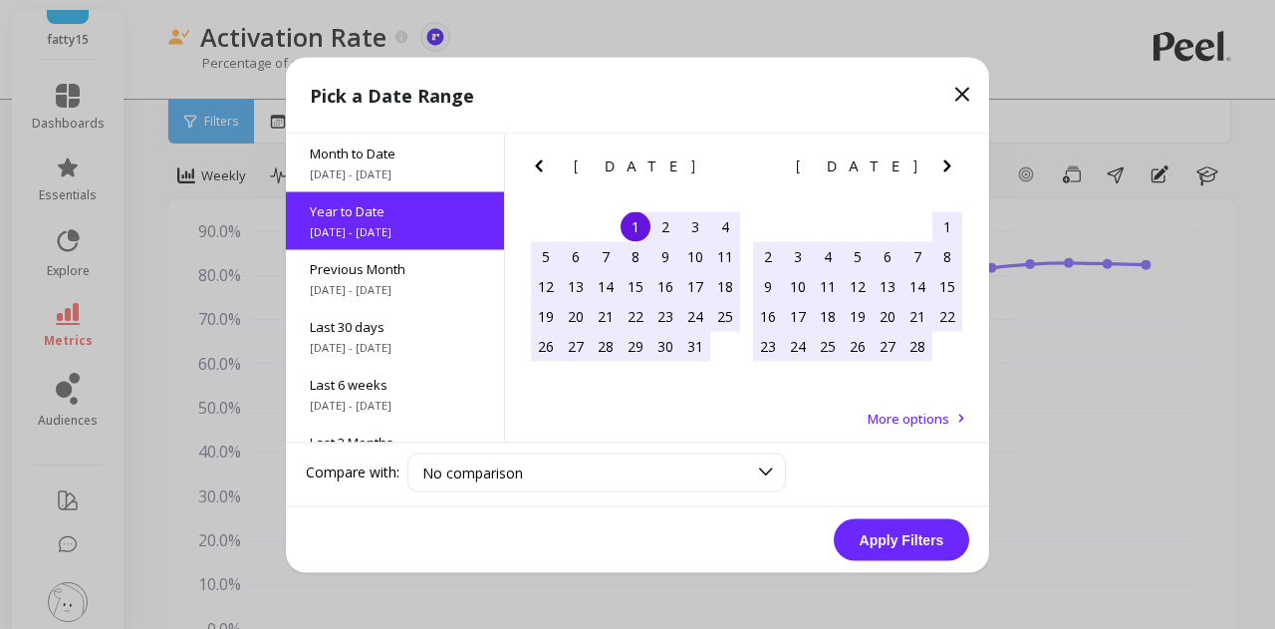
click at [906, 543] on button "Apply Filters" at bounding box center [901, 539] width 135 height 42
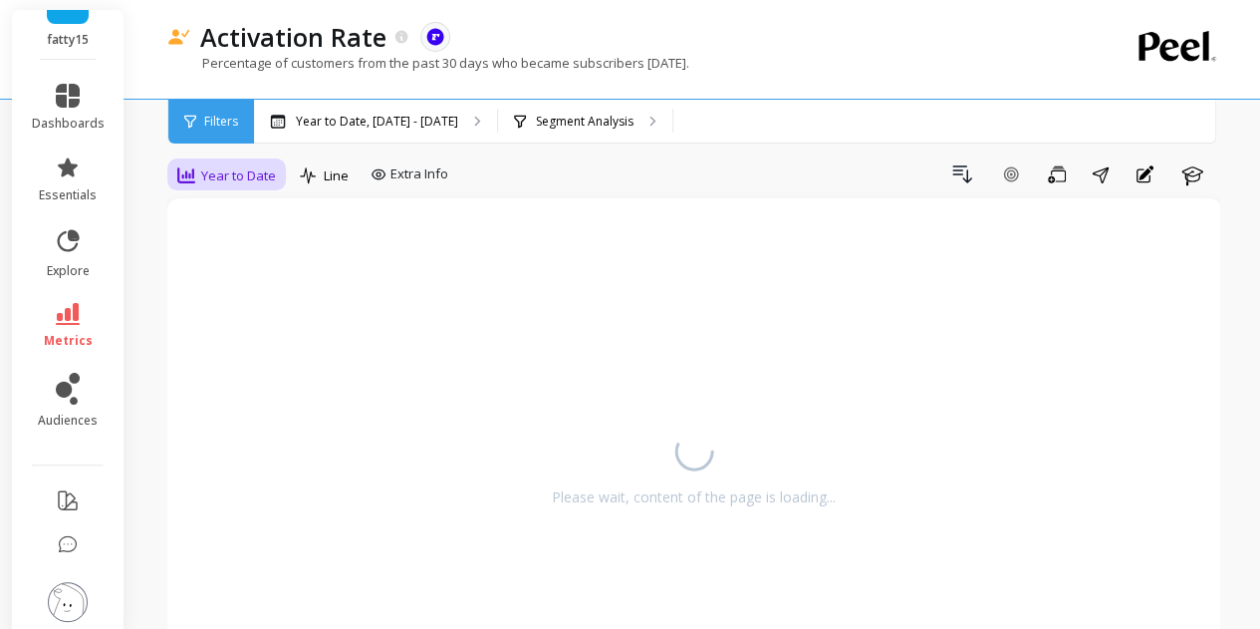
click at [254, 176] on span "Year to Date" at bounding box center [238, 175] width 75 height 19
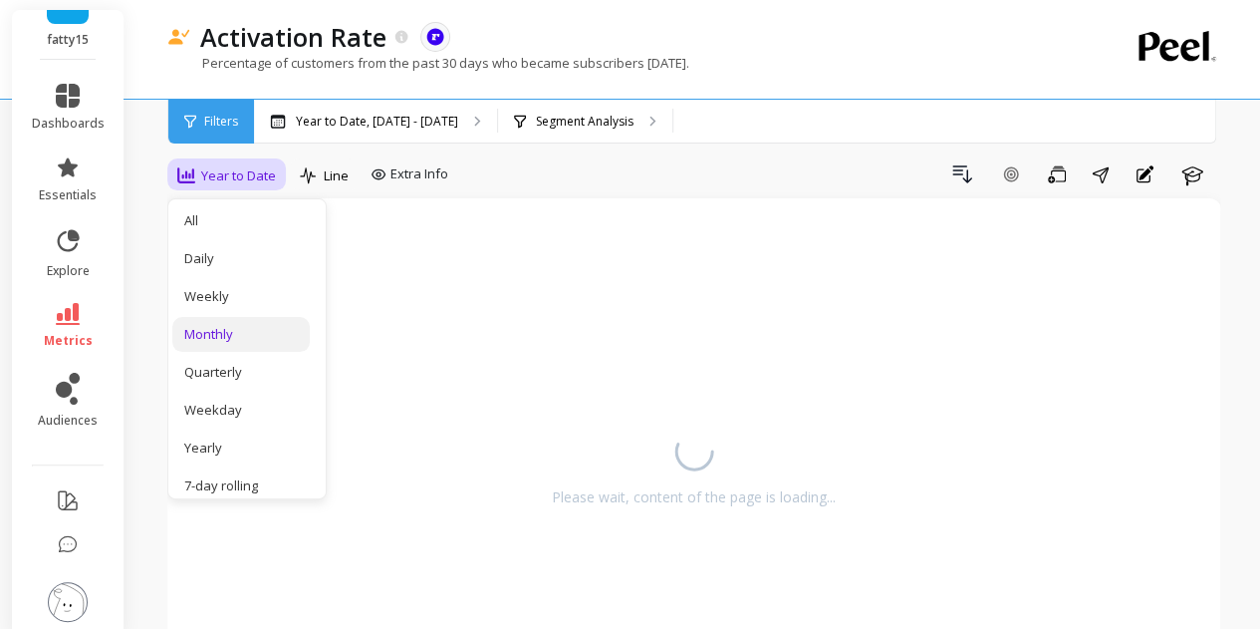
click at [237, 335] on div "Monthly" at bounding box center [241, 334] width 114 height 19
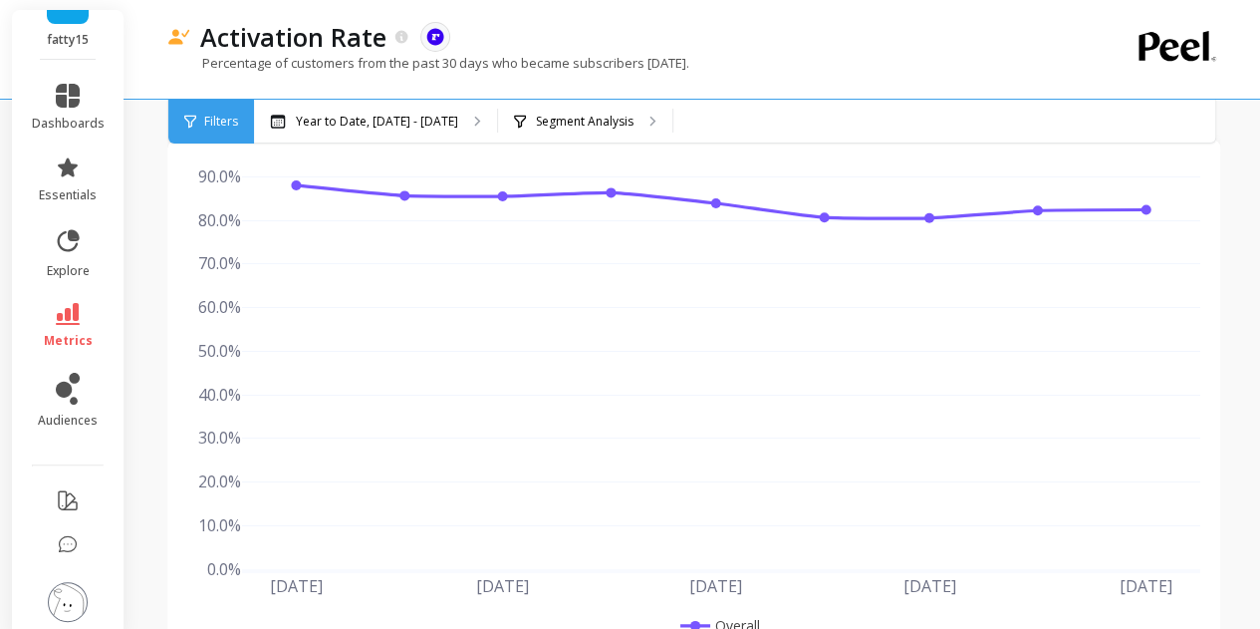
scroll to position [70, 0]
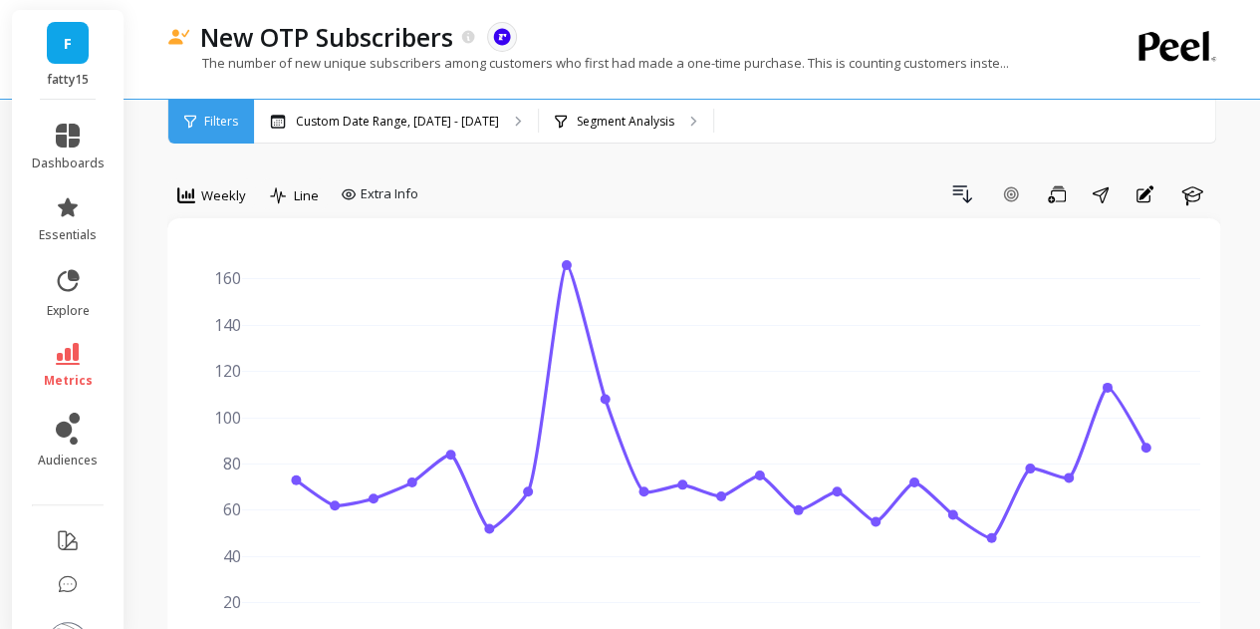
scroll to position [600, 0]
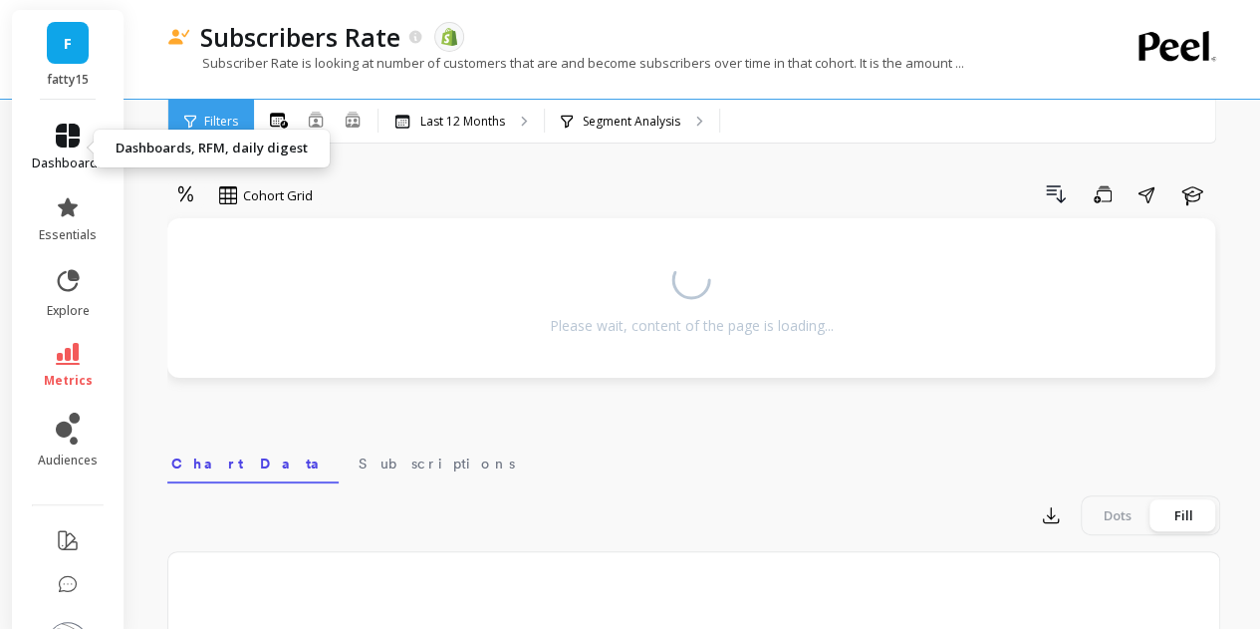
click at [62, 135] on icon at bounding box center [68, 136] width 24 height 24
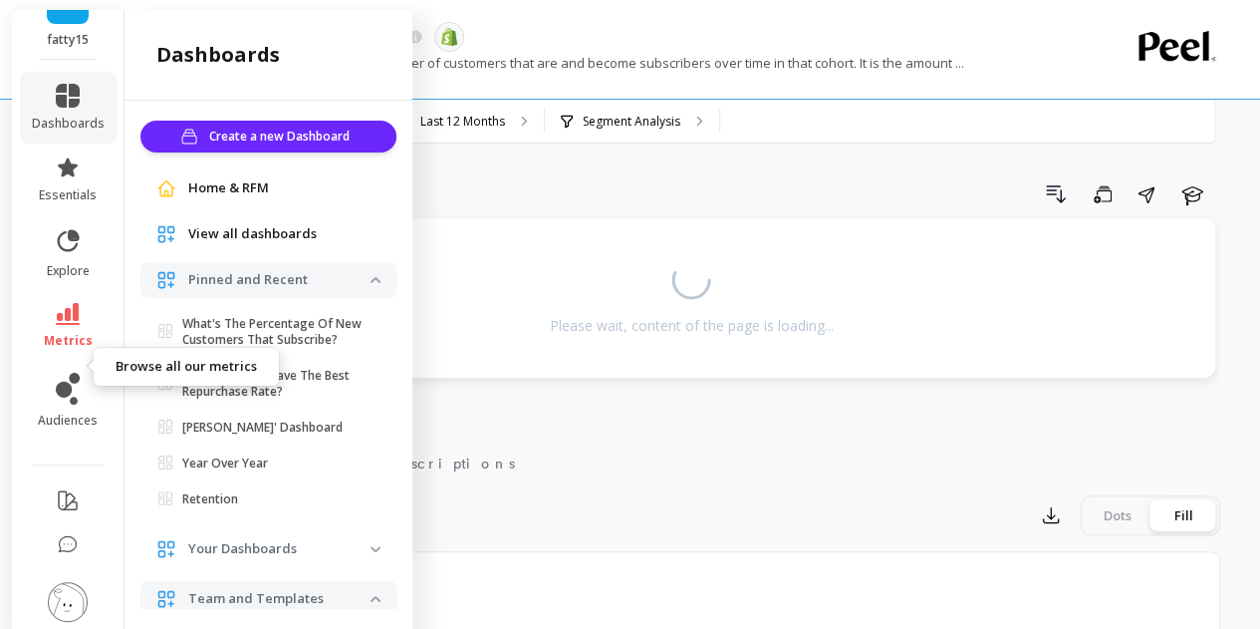
scroll to position [55, 0]
click at [908, 162] on div "Cohort Grid Drill Down Save Share Learn Please wait, content of the page is loa…" at bounding box center [693, 591] width 1053 height 1023
